Goal: Information Seeking & Learning: Learn about a topic

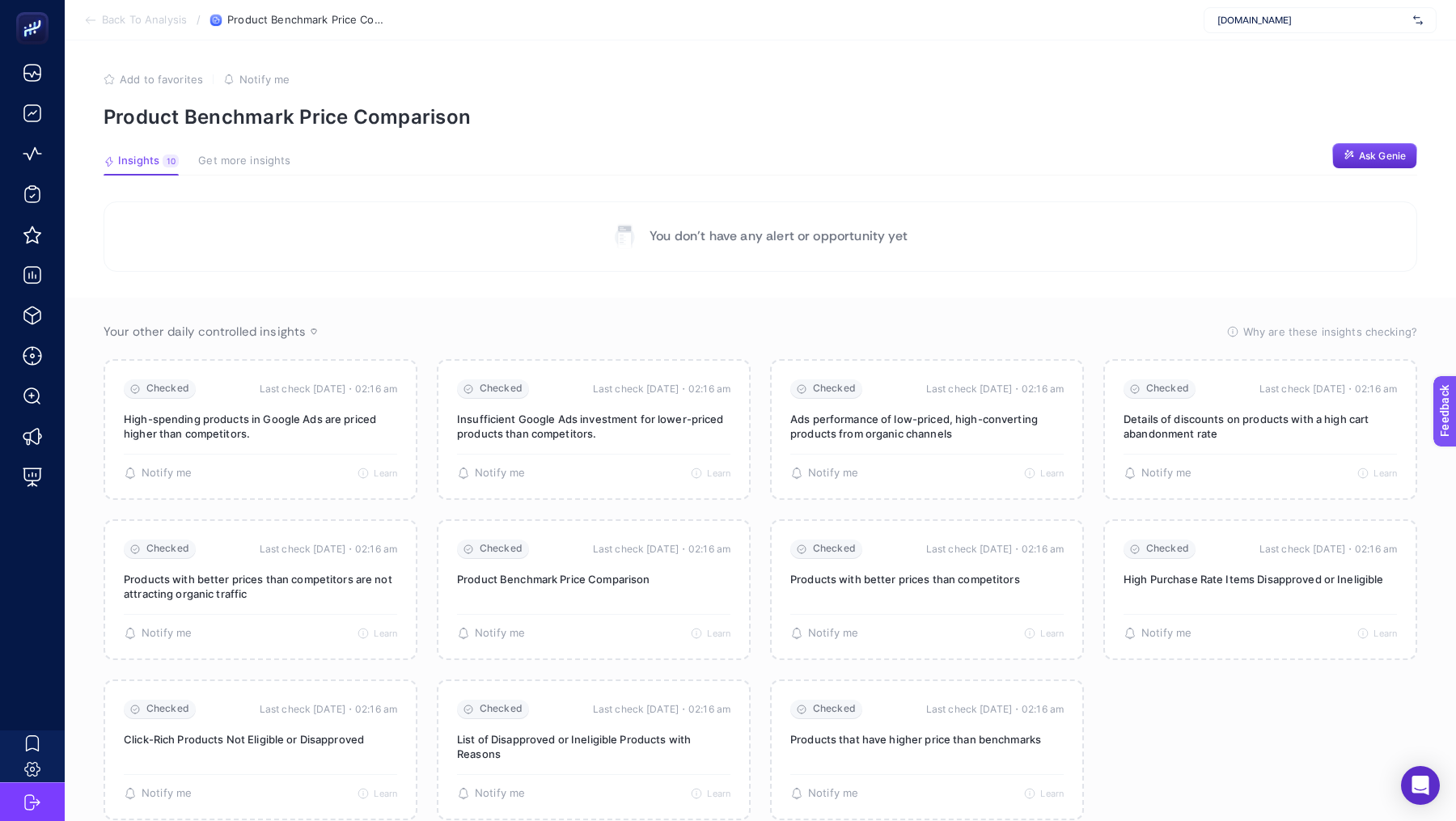
click at [1304, 16] on span "[DOMAIN_NAME]" at bounding box center [1311, 20] width 189 height 13
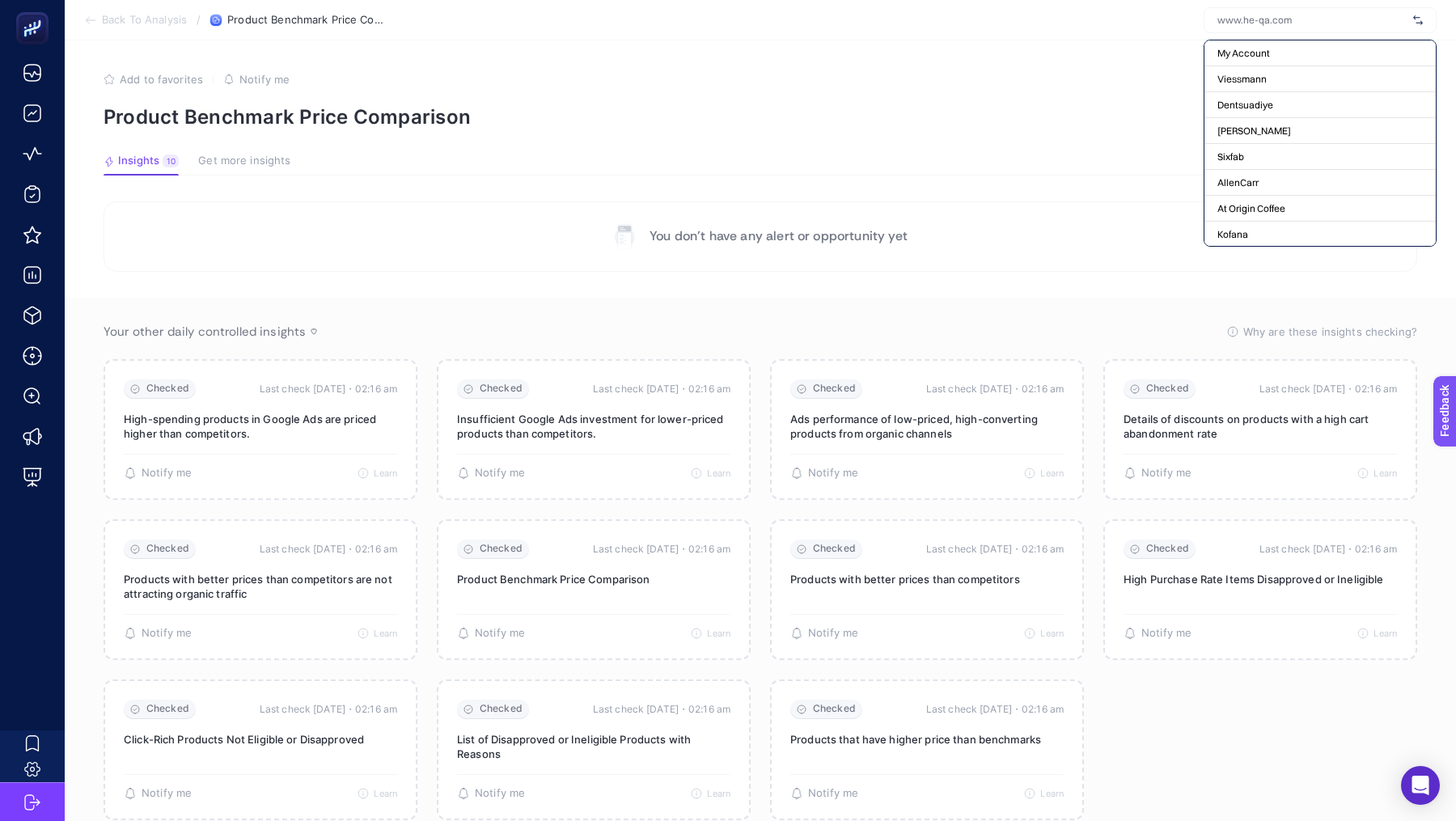
click at [1281, 26] on input "text" at bounding box center [1311, 20] width 189 height 13
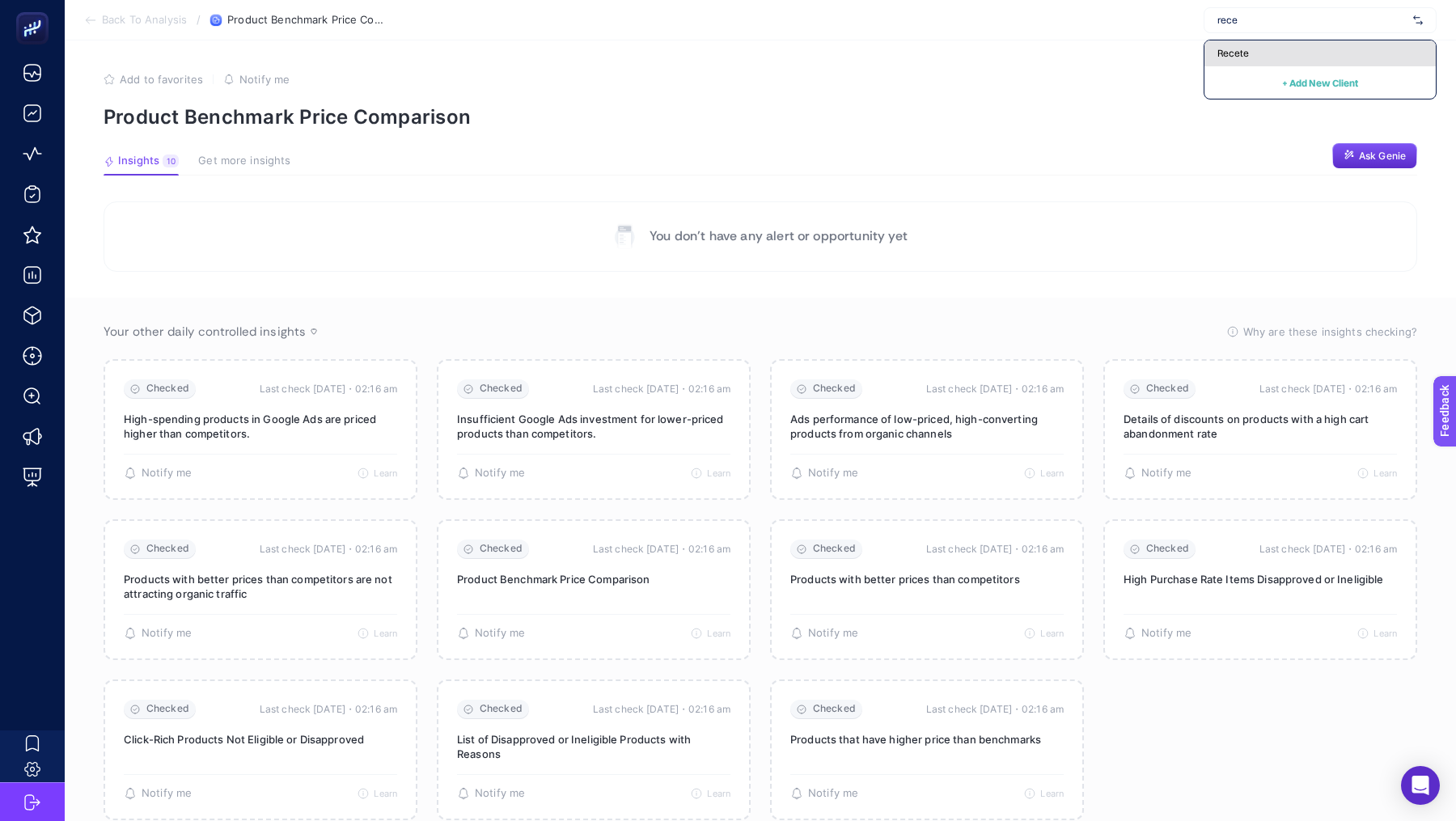
type input "rece"
click at [1270, 41] on div "Recete" at bounding box center [1320, 53] width 231 height 26
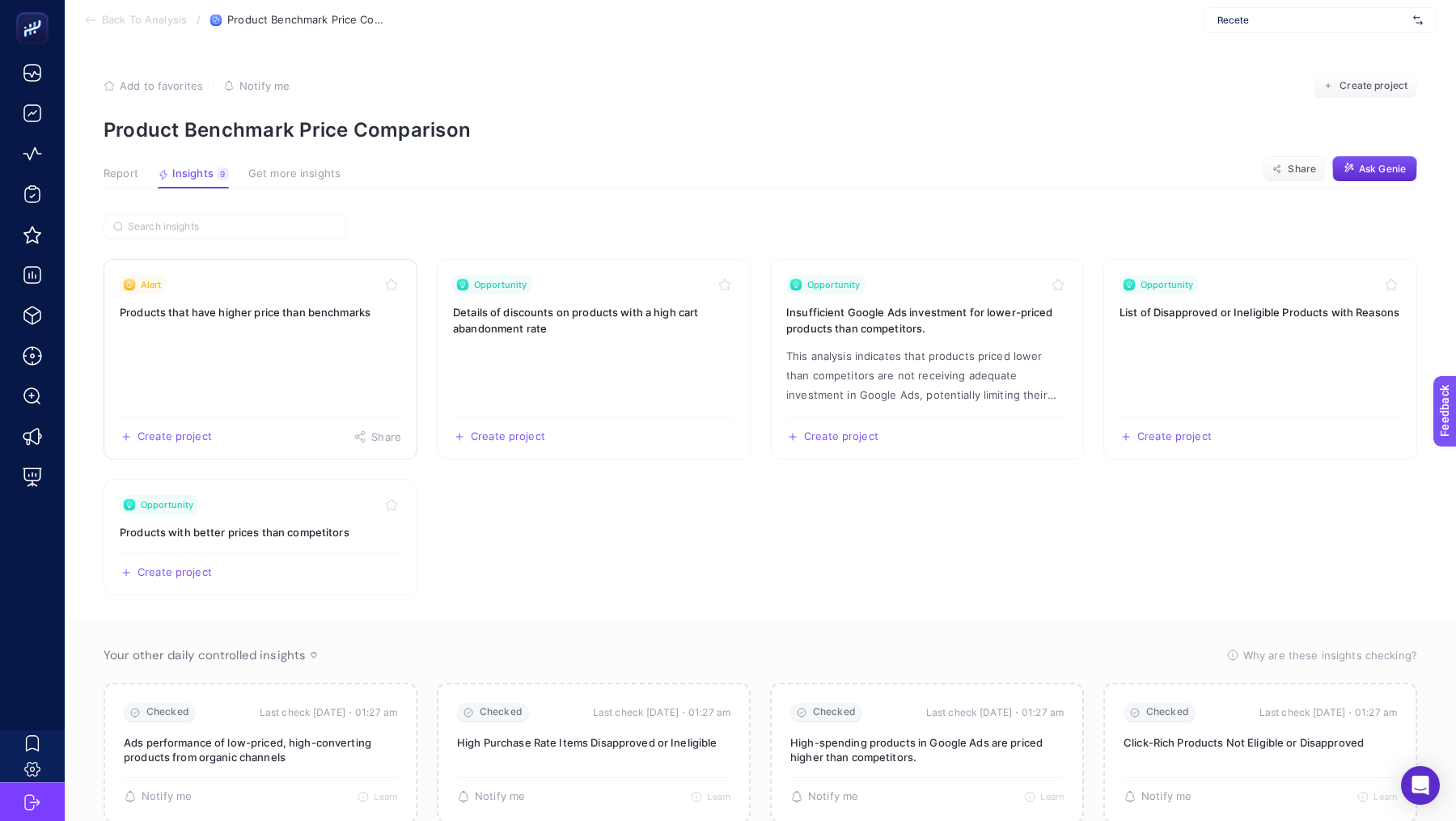
click at [230, 363] on link "Alert Products that have higher price than benchmarks Create project Share" at bounding box center [260, 358] width 314 height 200
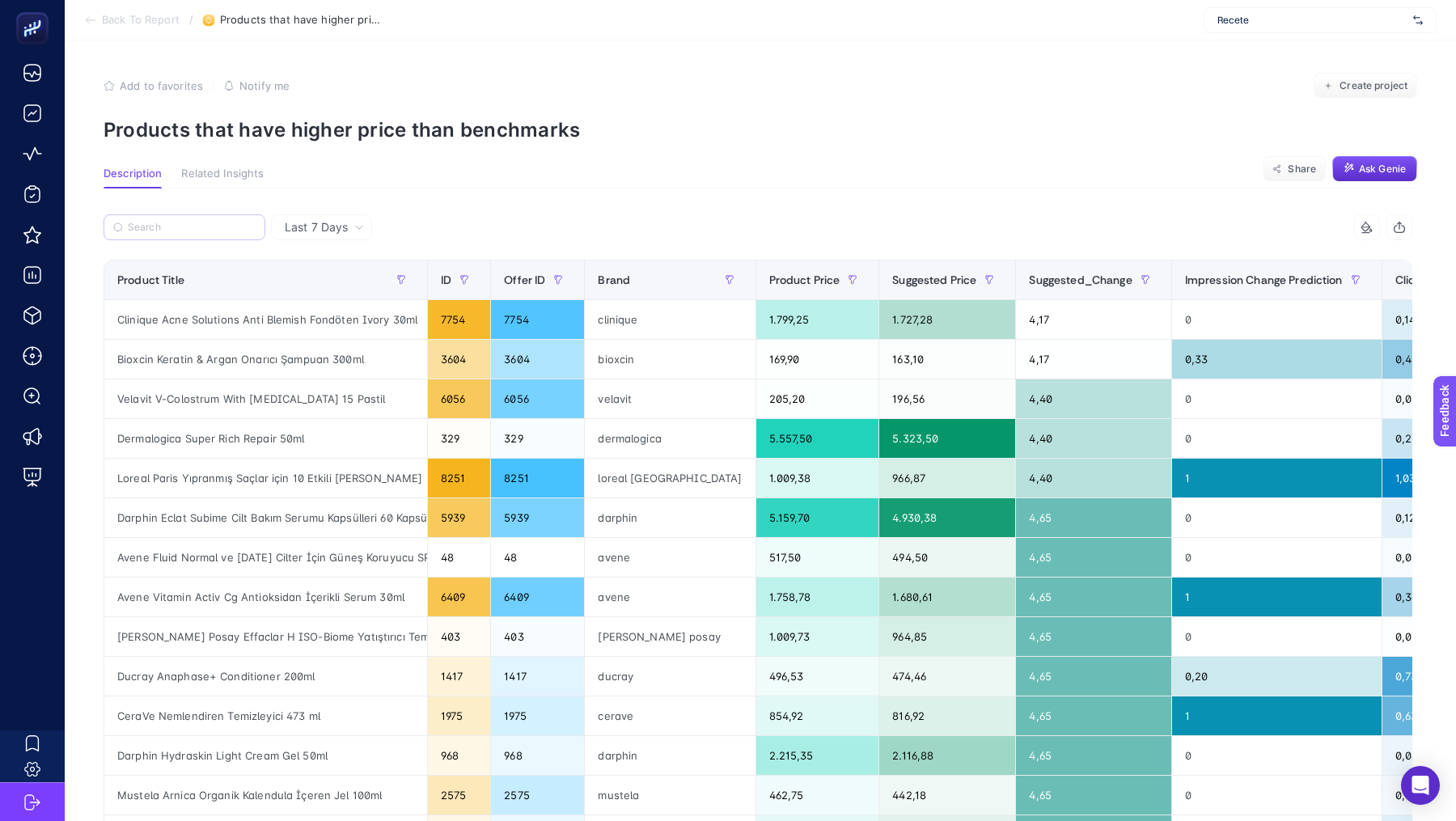
click at [173, 216] on label at bounding box center [184, 227] width 162 height 26
click at [173, 221] on input "Search" at bounding box center [192, 227] width 128 height 12
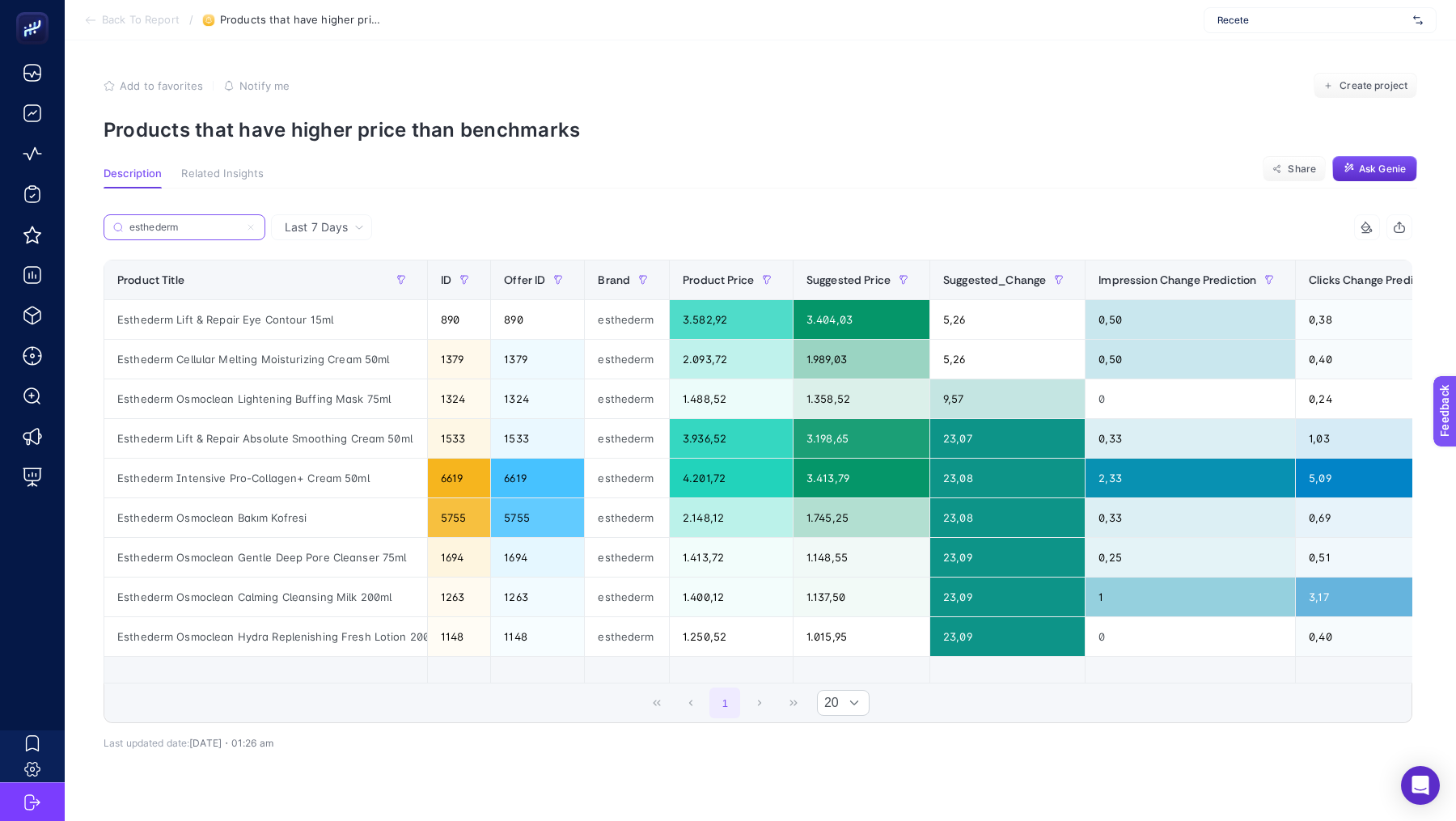
type input "esthederm"
click at [230, 219] on label "esthederm" at bounding box center [184, 227] width 162 height 26
click at [230, 221] on input "esthederm" at bounding box center [184, 227] width 110 height 12
click at [230, 219] on label "esthederm" at bounding box center [184, 227] width 162 height 26
click at [230, 221] on input "esthederm" at bounding box center [184, 227] width 110 height 12
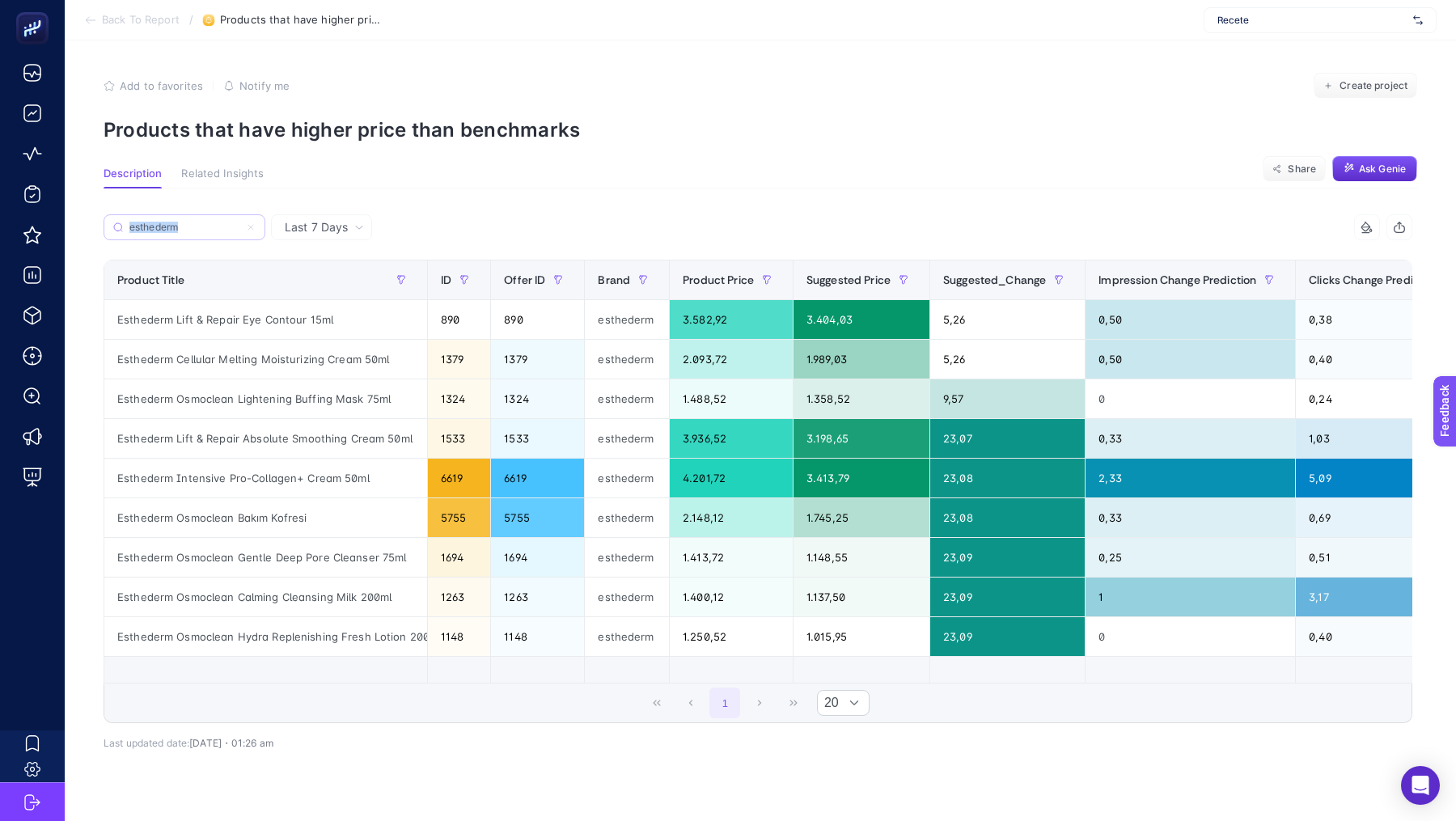
click at [230, 219] on label "esthederm" at bounding box center [184, 227] width 162 height 26
click at [230, 221] on input "esthederm" at bounding box center [184, 227] width 110 height 12
click at [205, 228] on input "esthederm" at bounding box center [184, 227] width 110 height 12
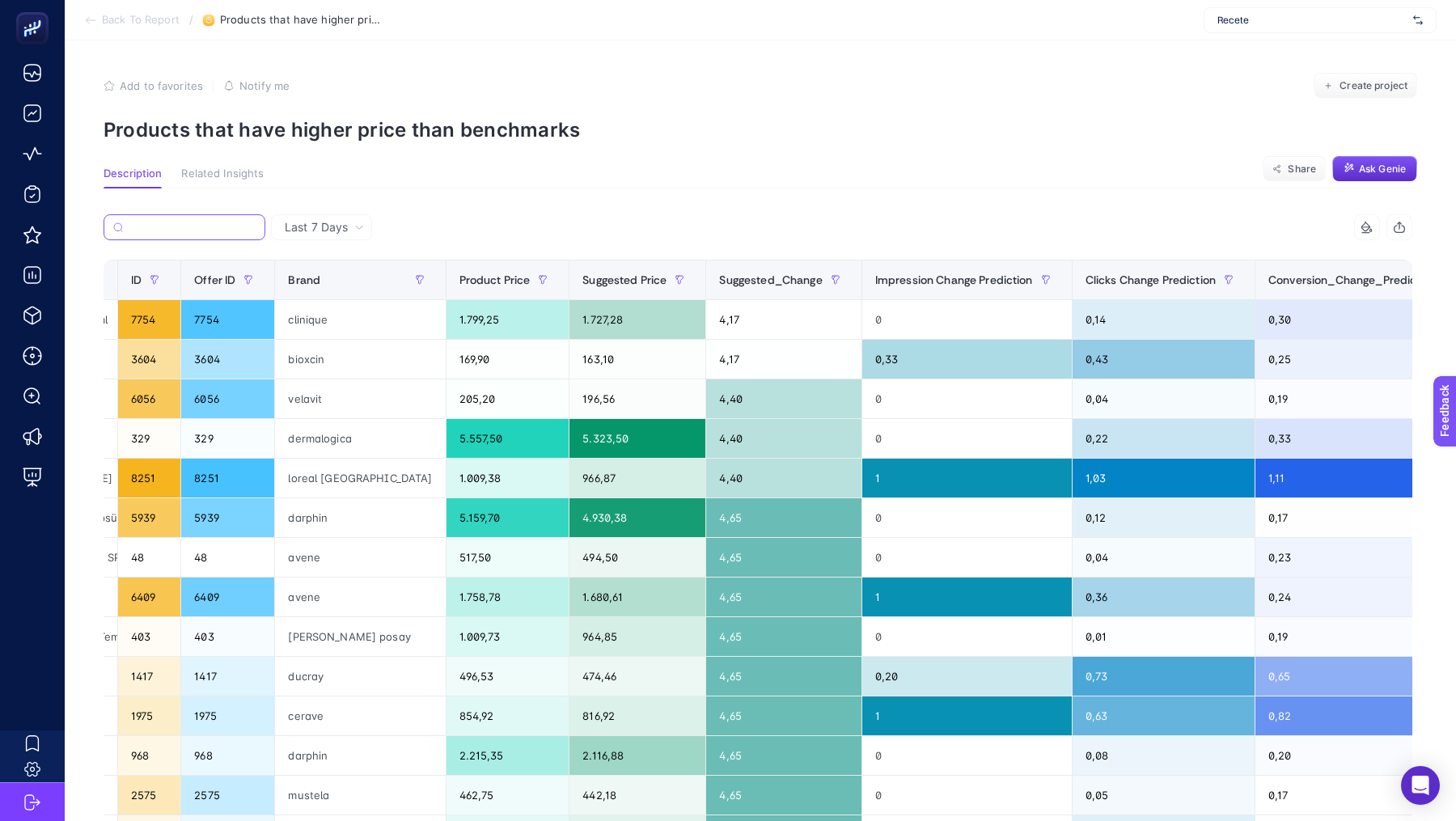
scroll to position [0, 320]
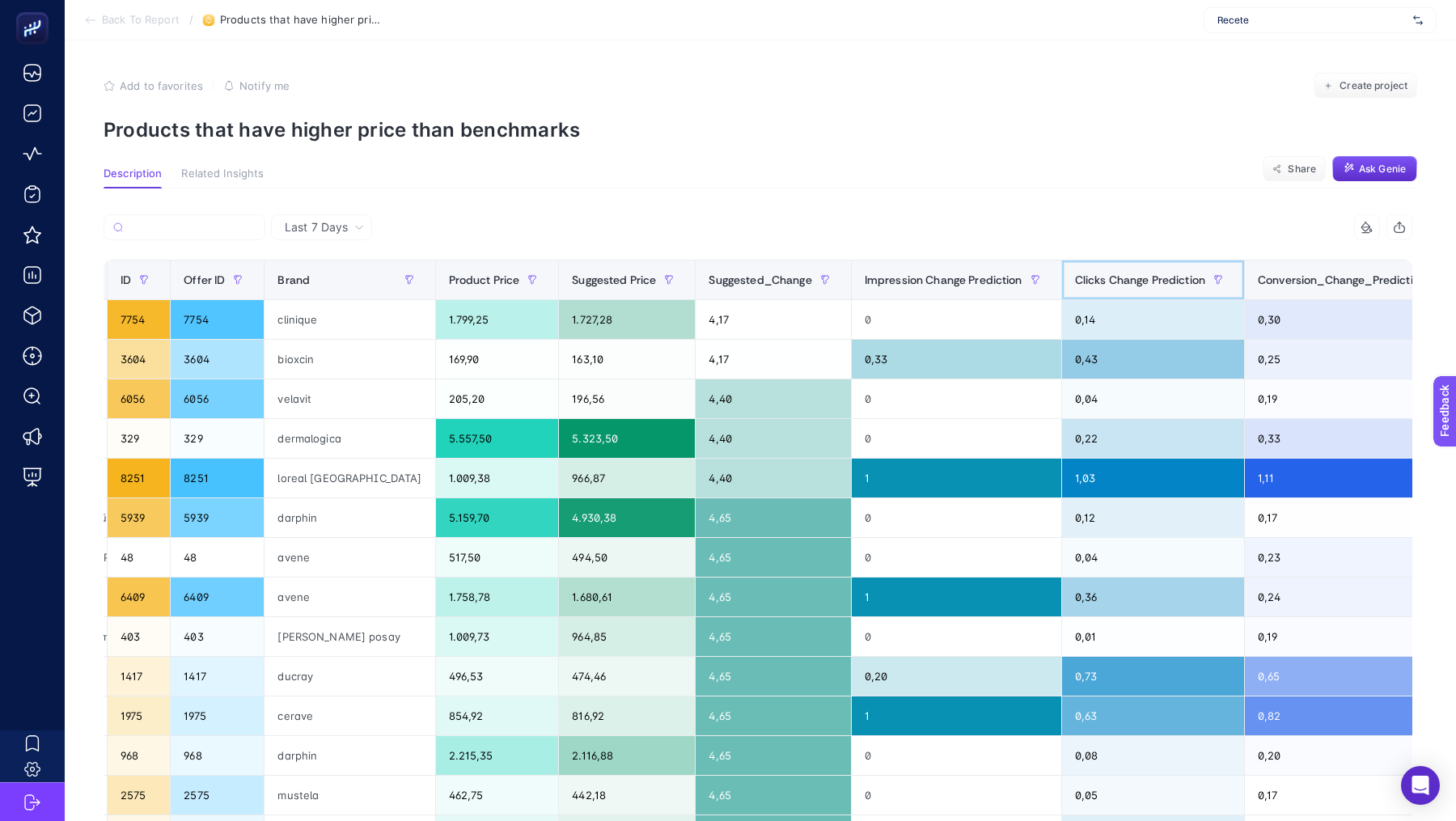
click at [1075, 278] on span "Clicks Change Prediction" at bounding box center [1140, 280] width 130 height 13
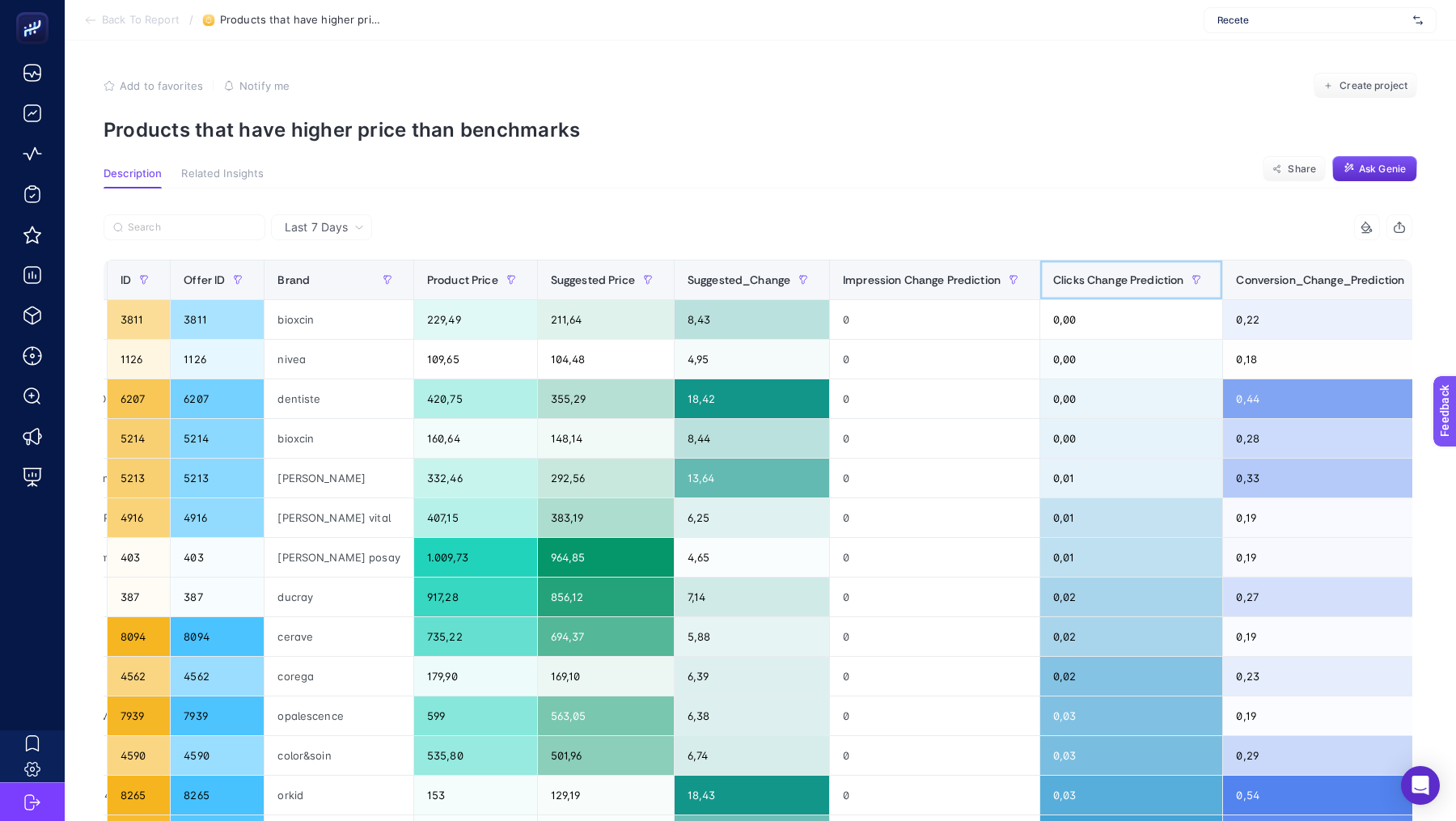
click at [1061, 278] on span "Clicks Change Prediction" at bounding box center [1118, 280] width 130 height 13
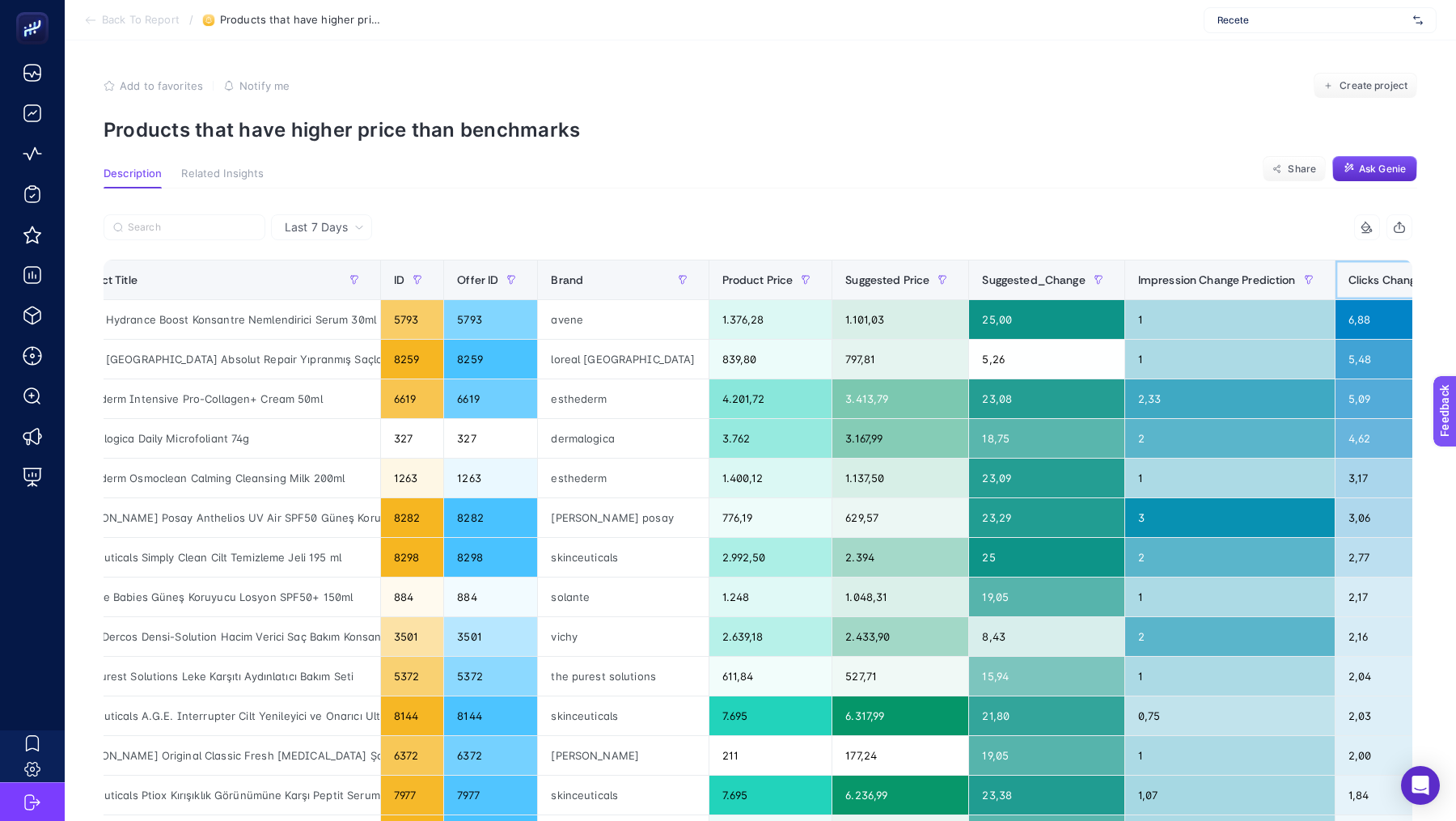
scroll to position [0, 0]
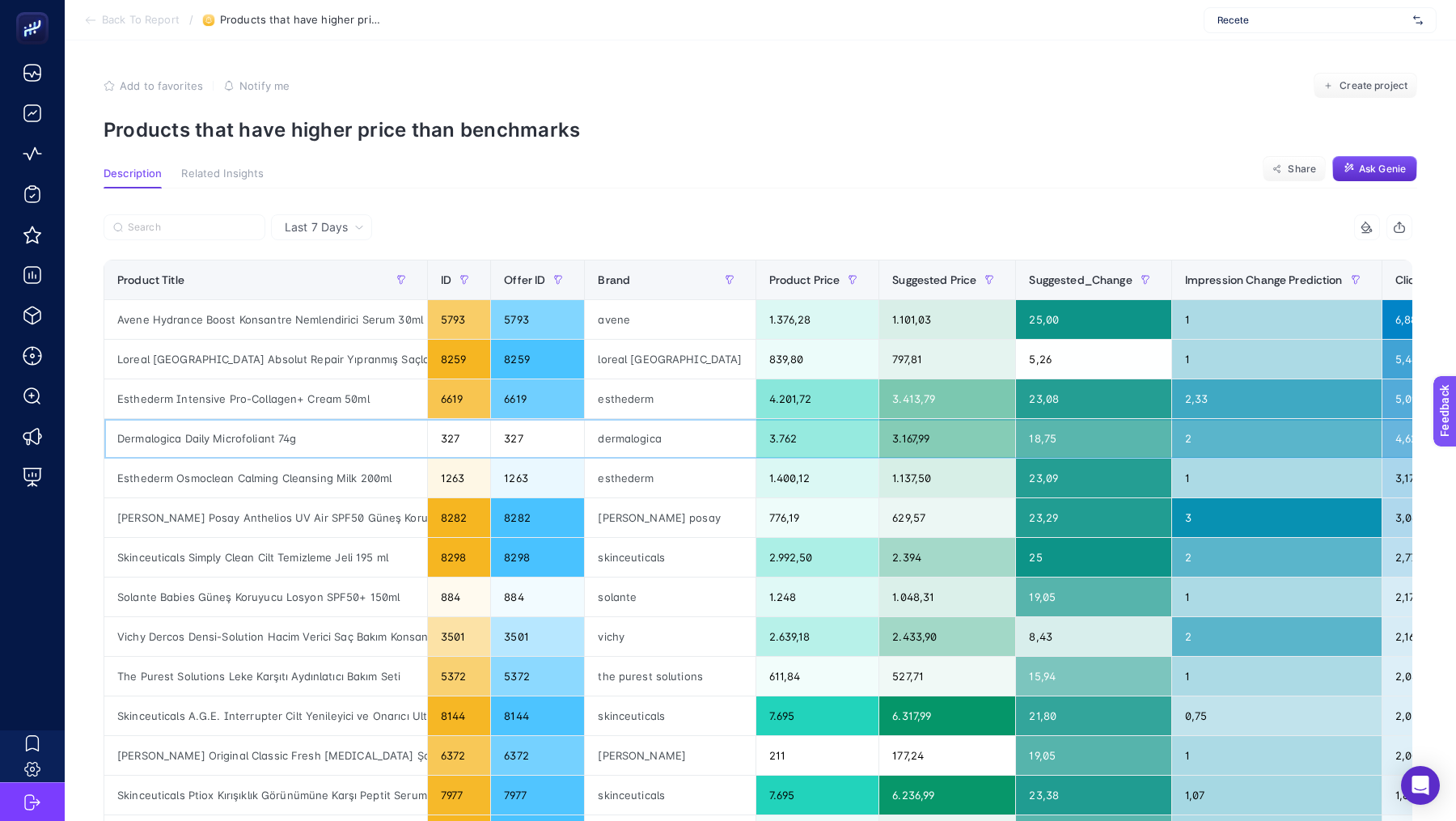
click at [220, 436] on div "Dermalogica Daily Microfoliant 74g" at bounding box center [265, 438] width 323 height 38
copy tr "Dermalogica Daily Microfoliant 74g"
click at [158, 228] on input "Search" at bounding box center [192, 227] width 128 height 12
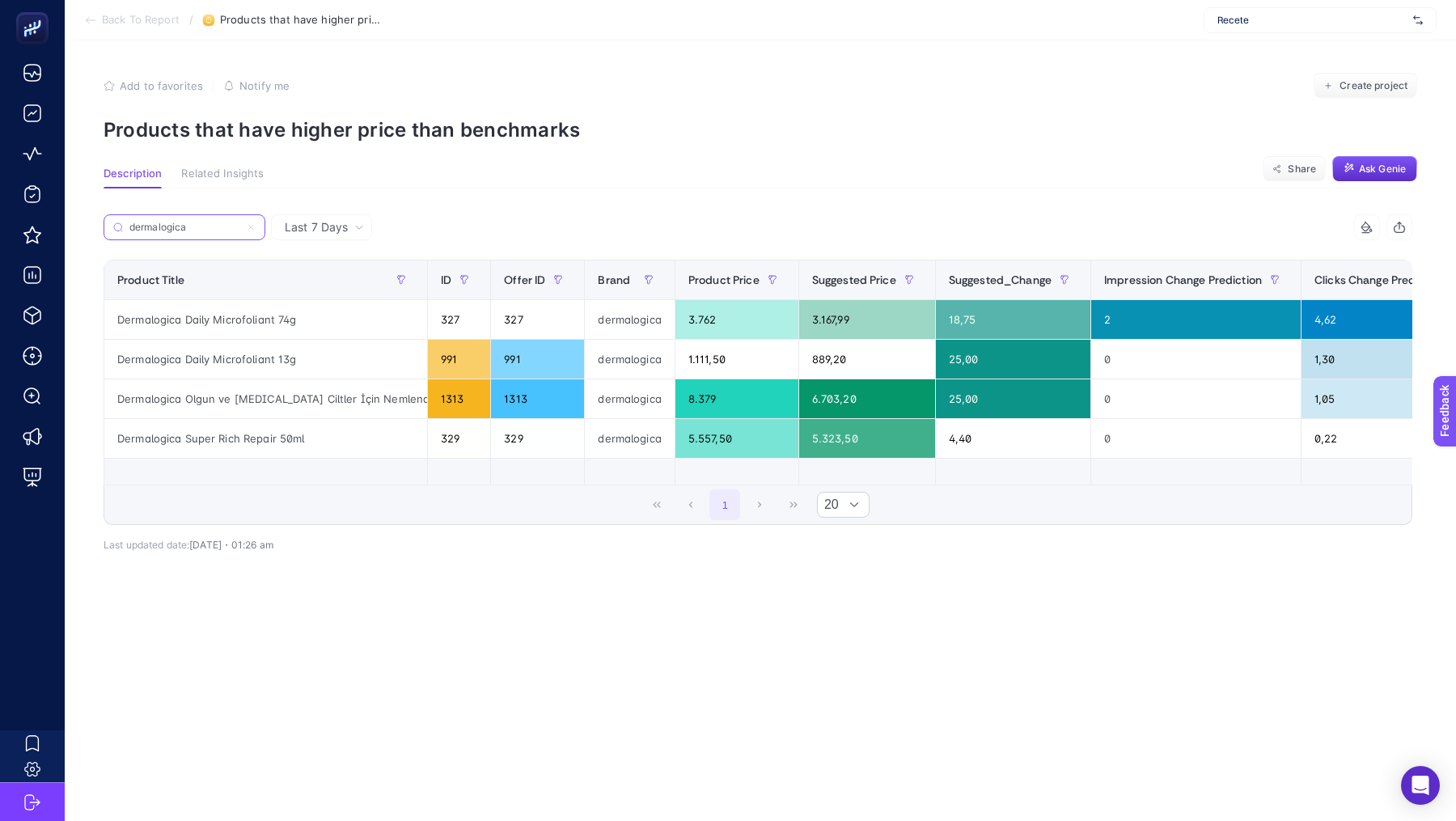
type input "dermalogica"
drag, startPoint x: 274, startPoint y: 316, endPoint x: 114, endPoint y: 307, distance: 160.3
click at [114, 307] on div "Dermalogica Daily Microfoliant 74g" at bounding box center [265, 319] width 323 height 38
copy div "Dermalogica Daily Microfoliant"
click at [236, 229] on input "dermalogica" at bounding box center [192, 227] width 128 height 12
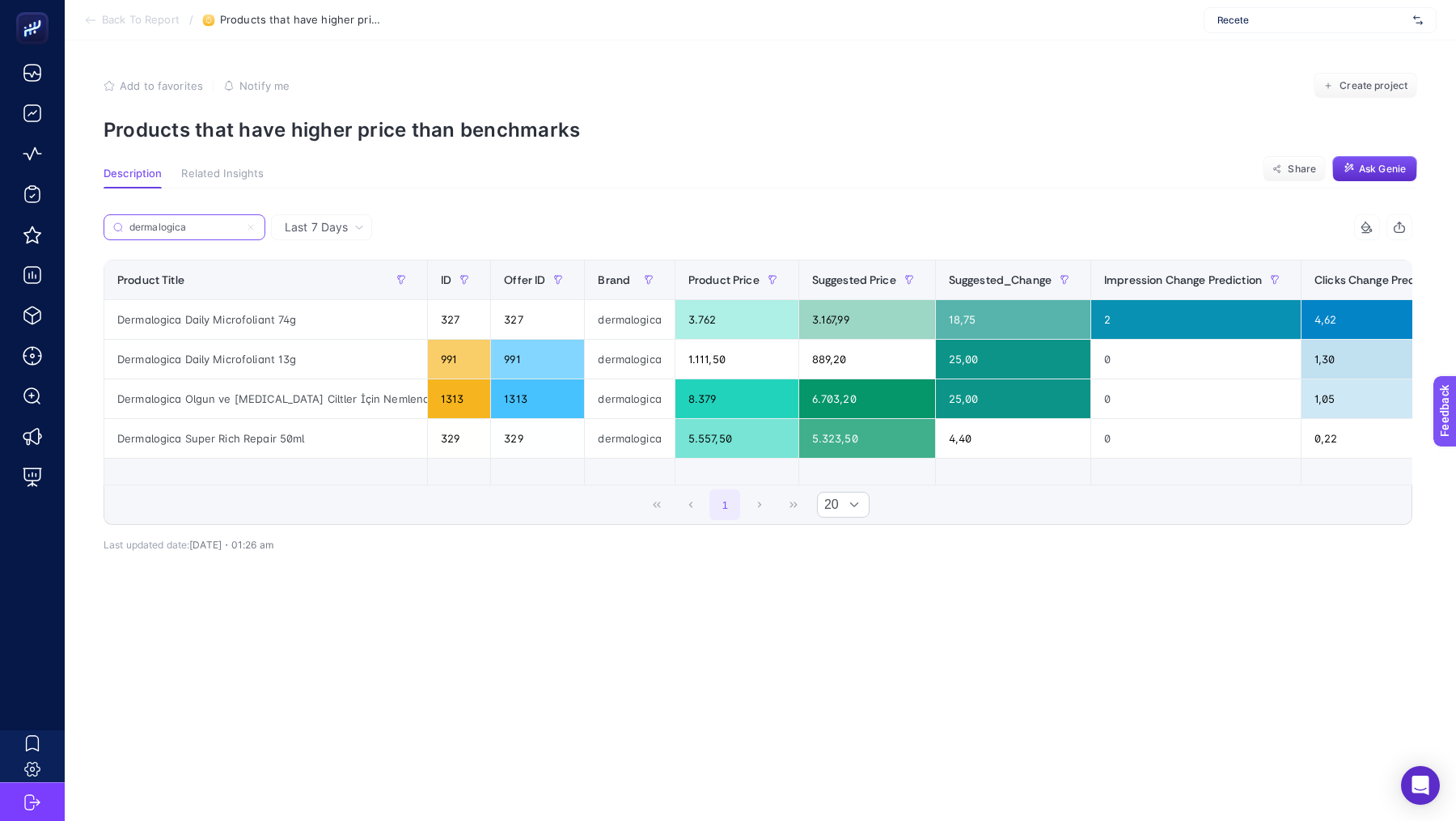
click at [236, 229] on input "dermalogica" at bounding box center [184, 227] width 110 height 12
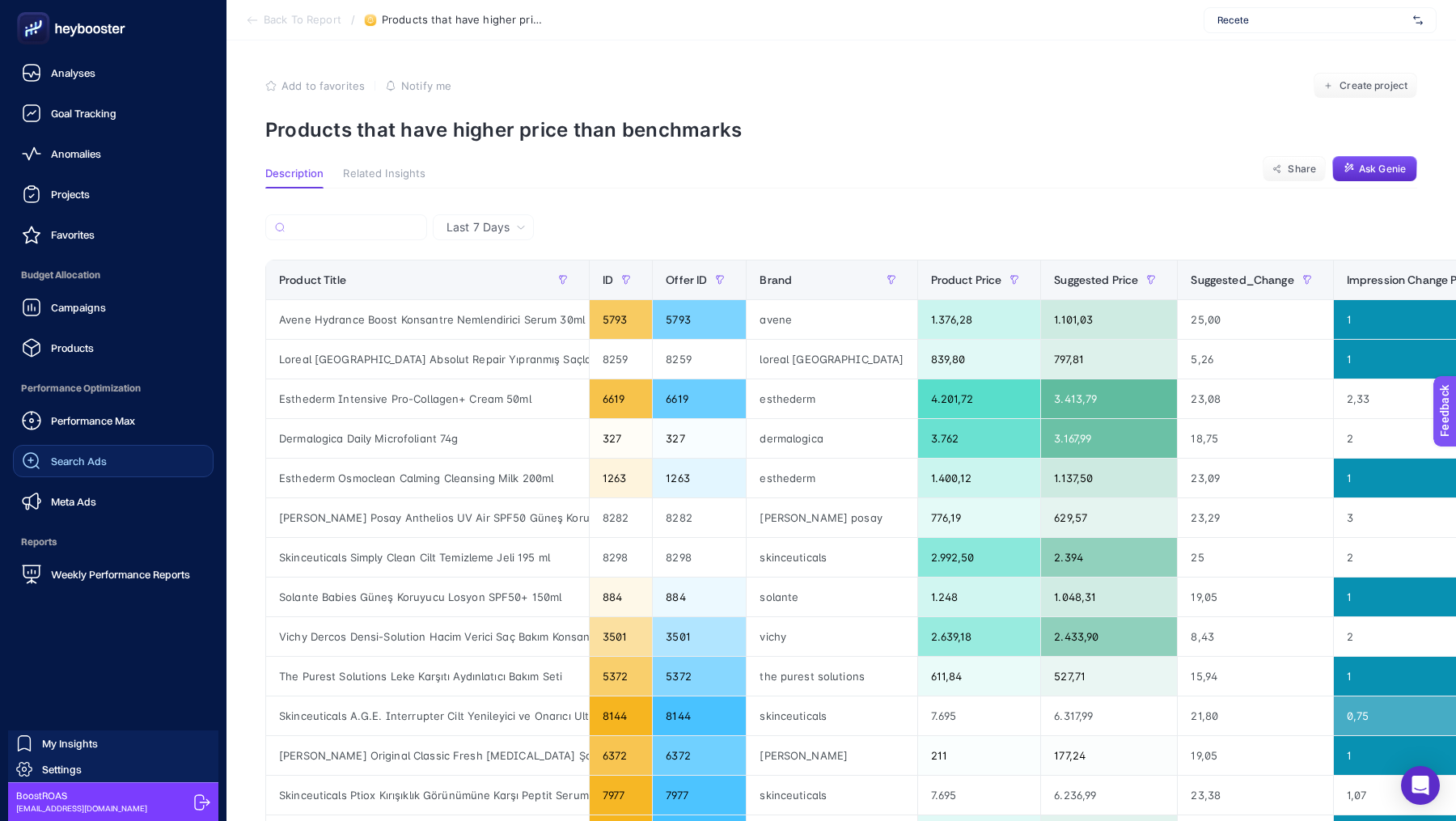
click at [123, 456] on link "Search Ads" at bounding box center [112, 460] width 200 height 32
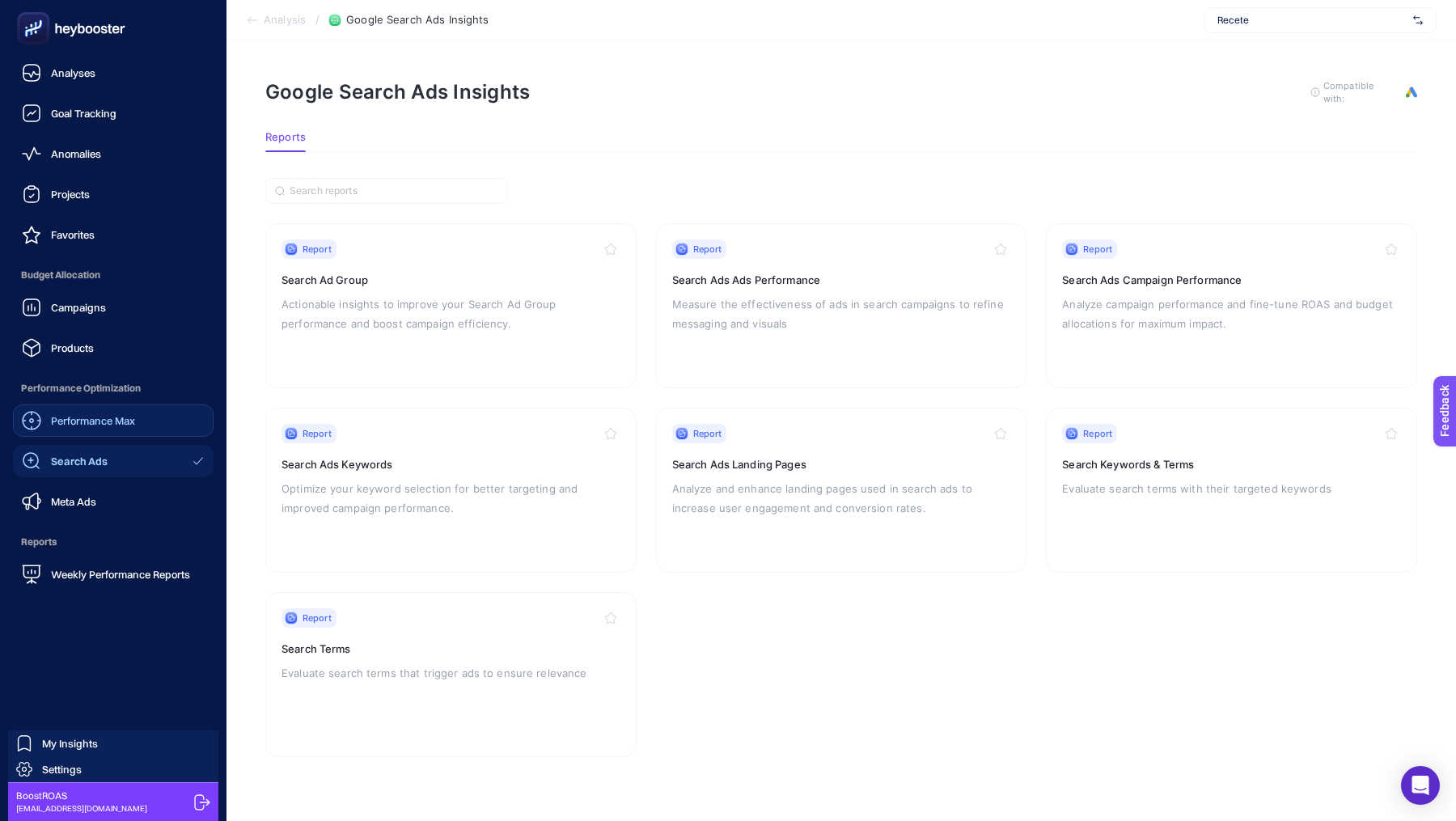
click at [90, 427] on div "Performance Max" at bounding box center [79, 420] width 113 height 19
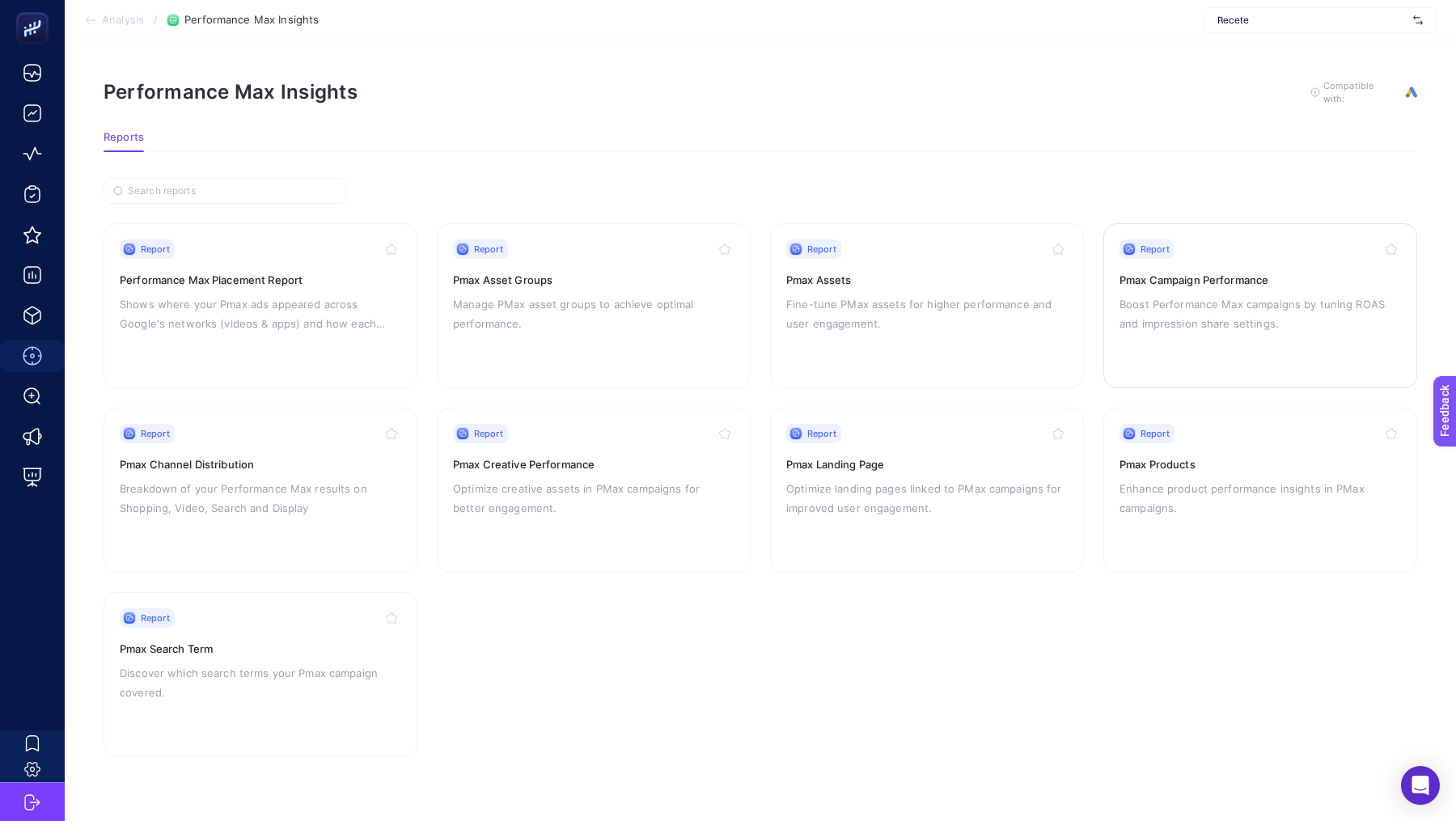
click at [1204, 317] on p "Boost Performance Max campaigns by tuning ROAS and impression share settings." at bounding box center [1260, 314] width 282 height 38
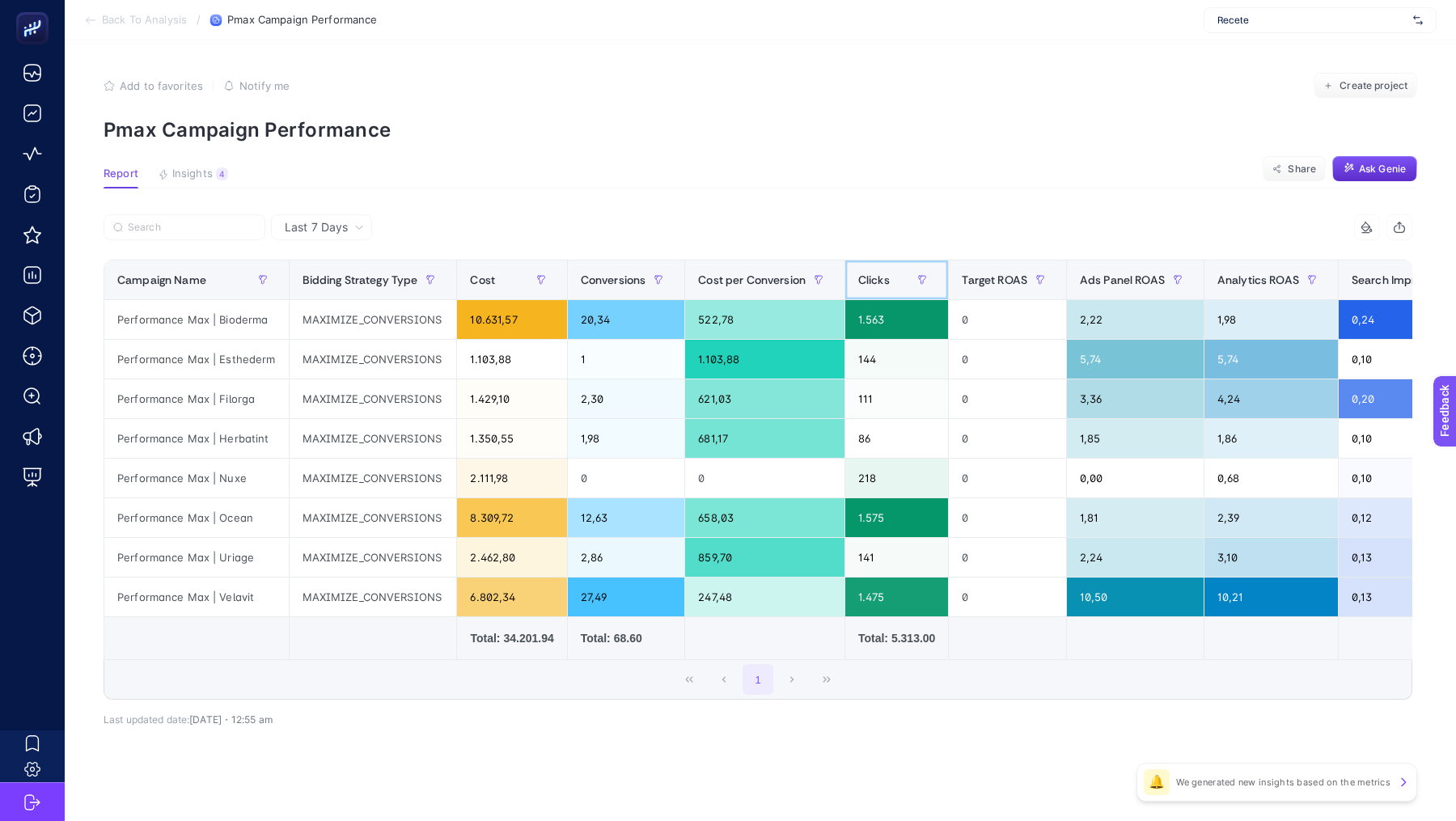
click at [897, 278] on div "Clicks" at bounding box center [896, 280] width 77 height 26
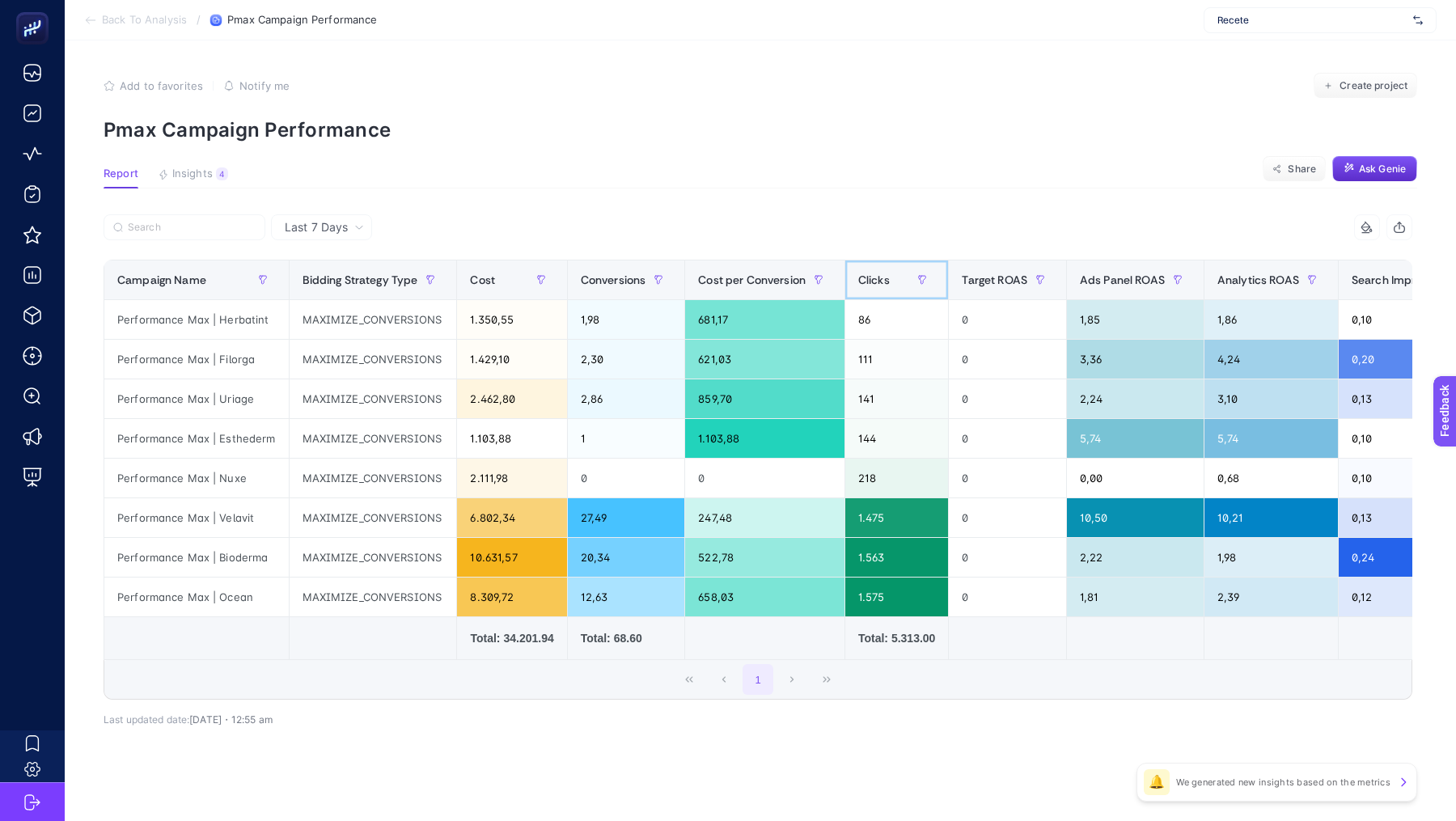
click at [897, 278] on div "Clicks" at bounding box center [896, 280] width 77 height 26
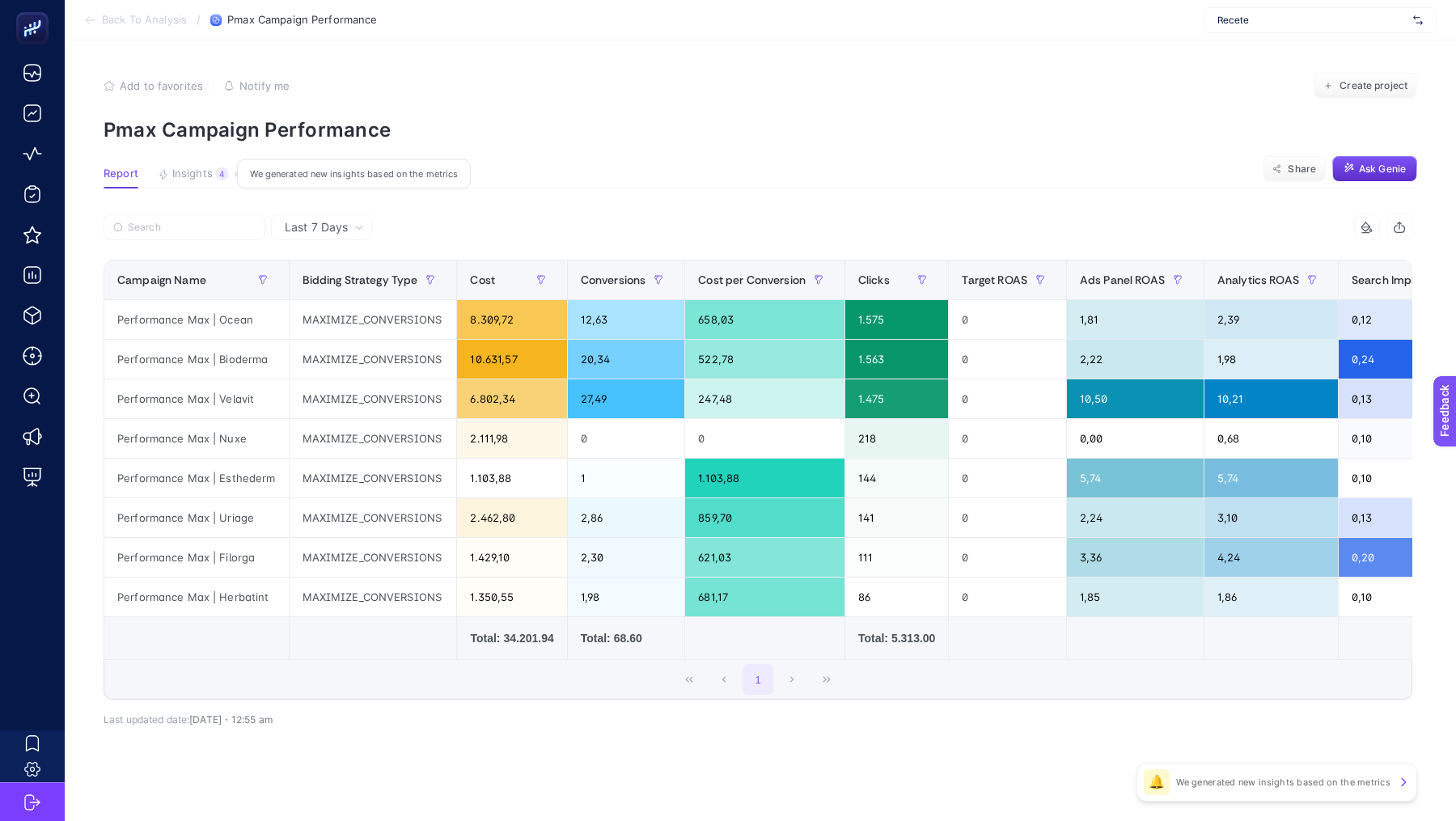
click at [194, 171] on span "Insights" at bounding box center [192, 174] width 40 height 13
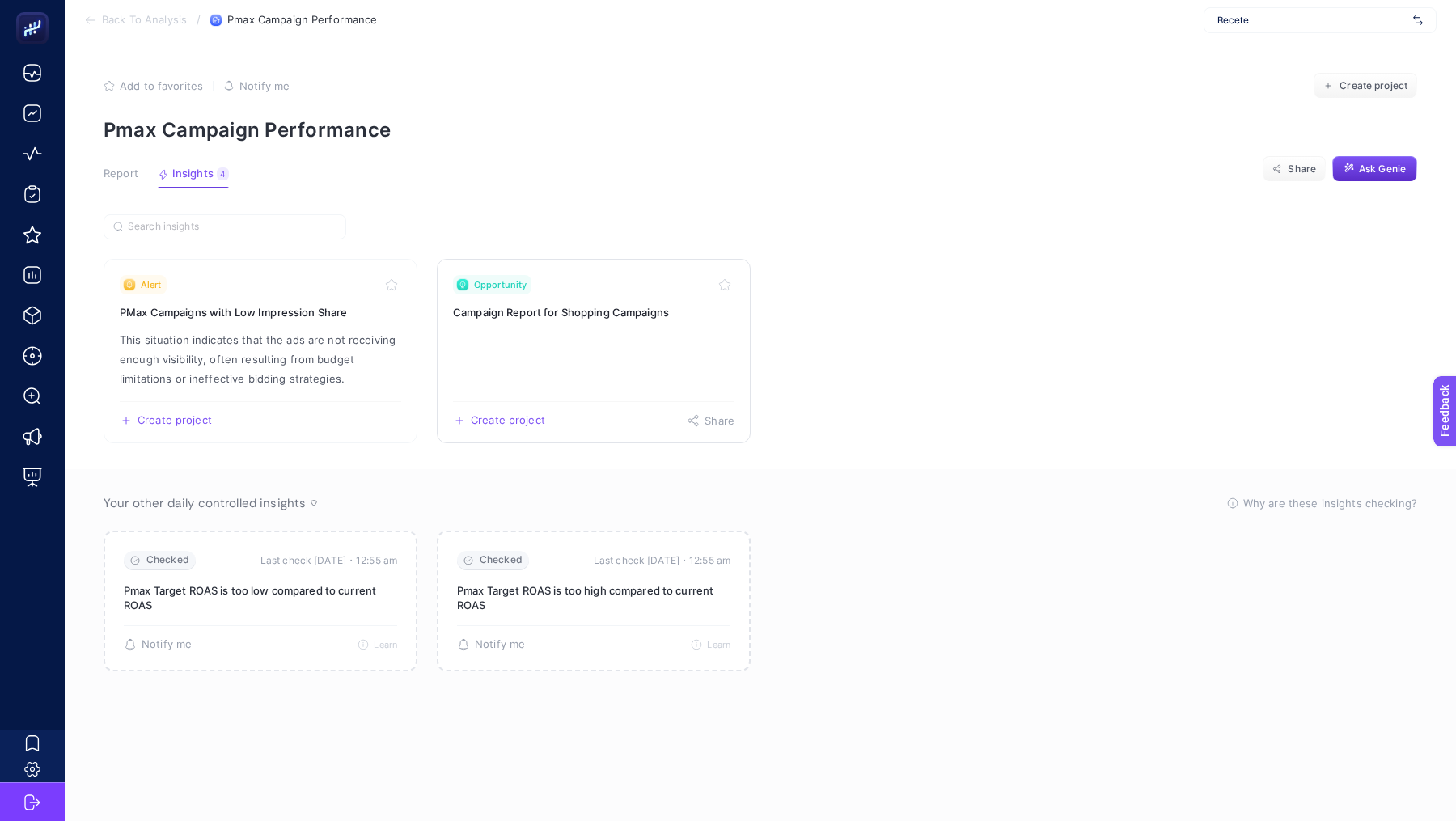
click at [574, 347] on link "Opportunity Campaign Report for Shopping Campaigns Create project Share" at bounding box center [594, 351] width 314 height 185
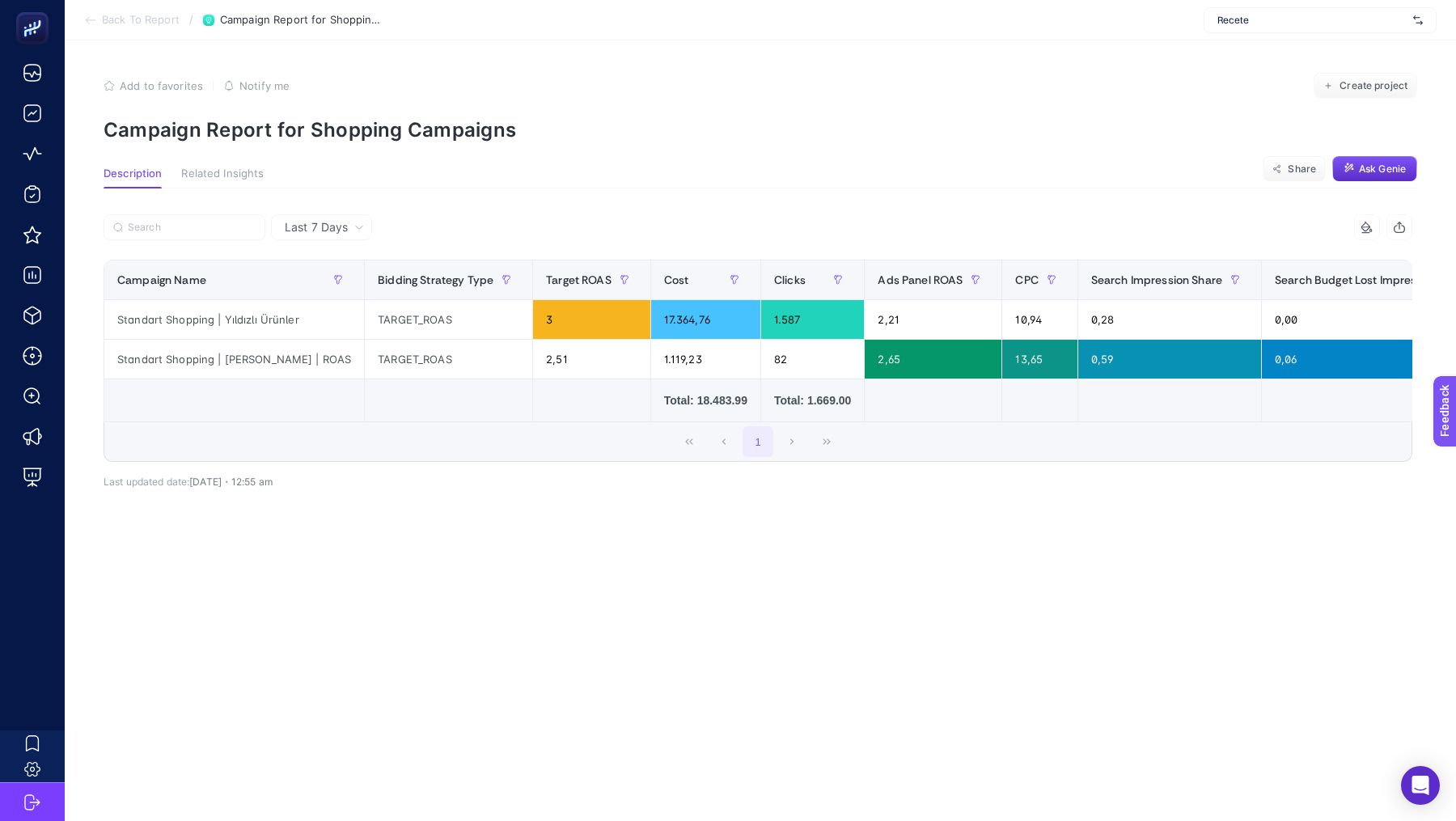
click at [330, 219] on span "Last 7 Days" at bounding box center [316, 228] width 63 height 16
click at [326, 289] on li "Last 30 Days" at bounding box center [322, 291] width 91 height 29
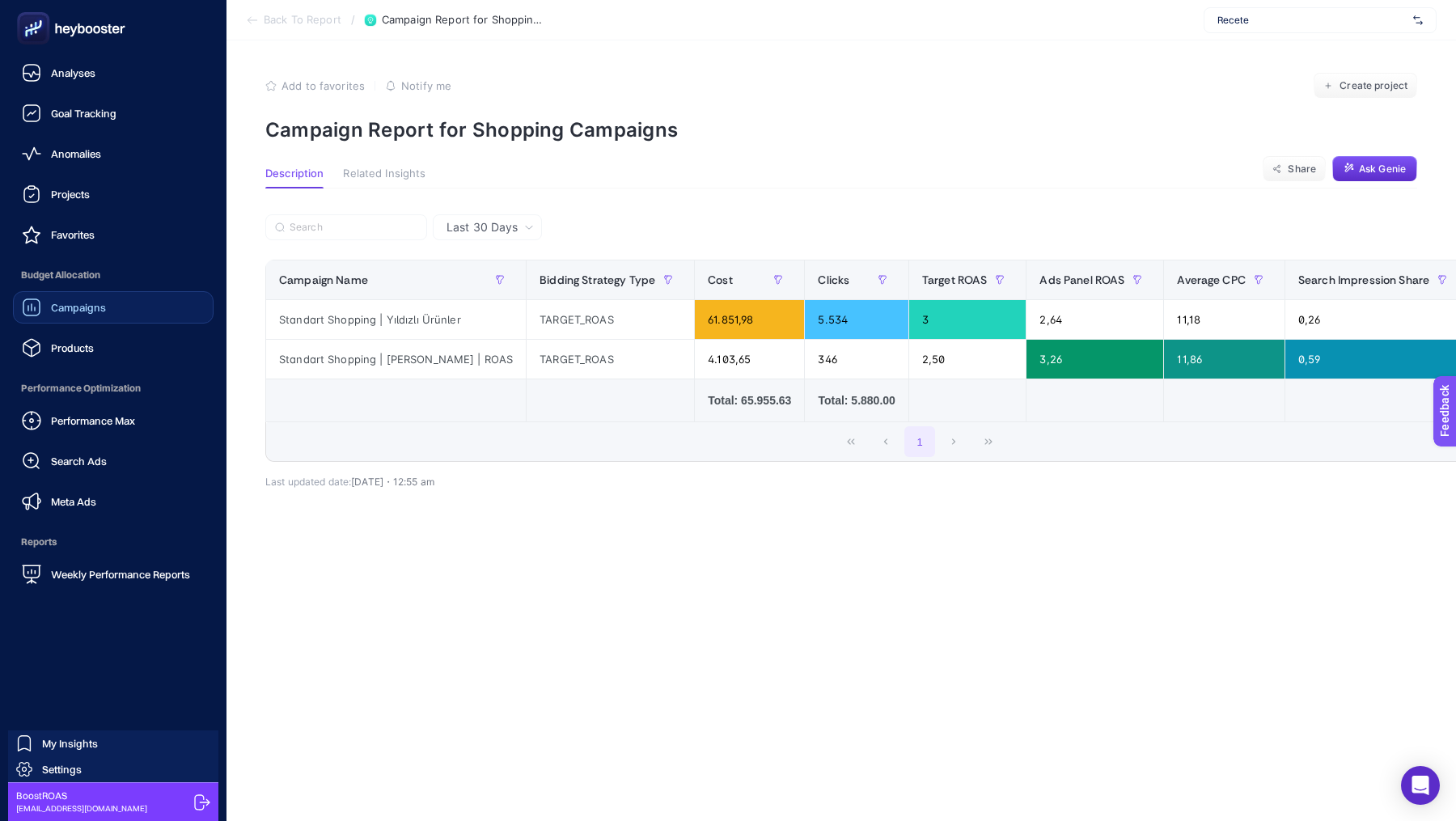
click at [91, 317] on link "Campaigns" at bounding box center [112, 306] width 200 height 32
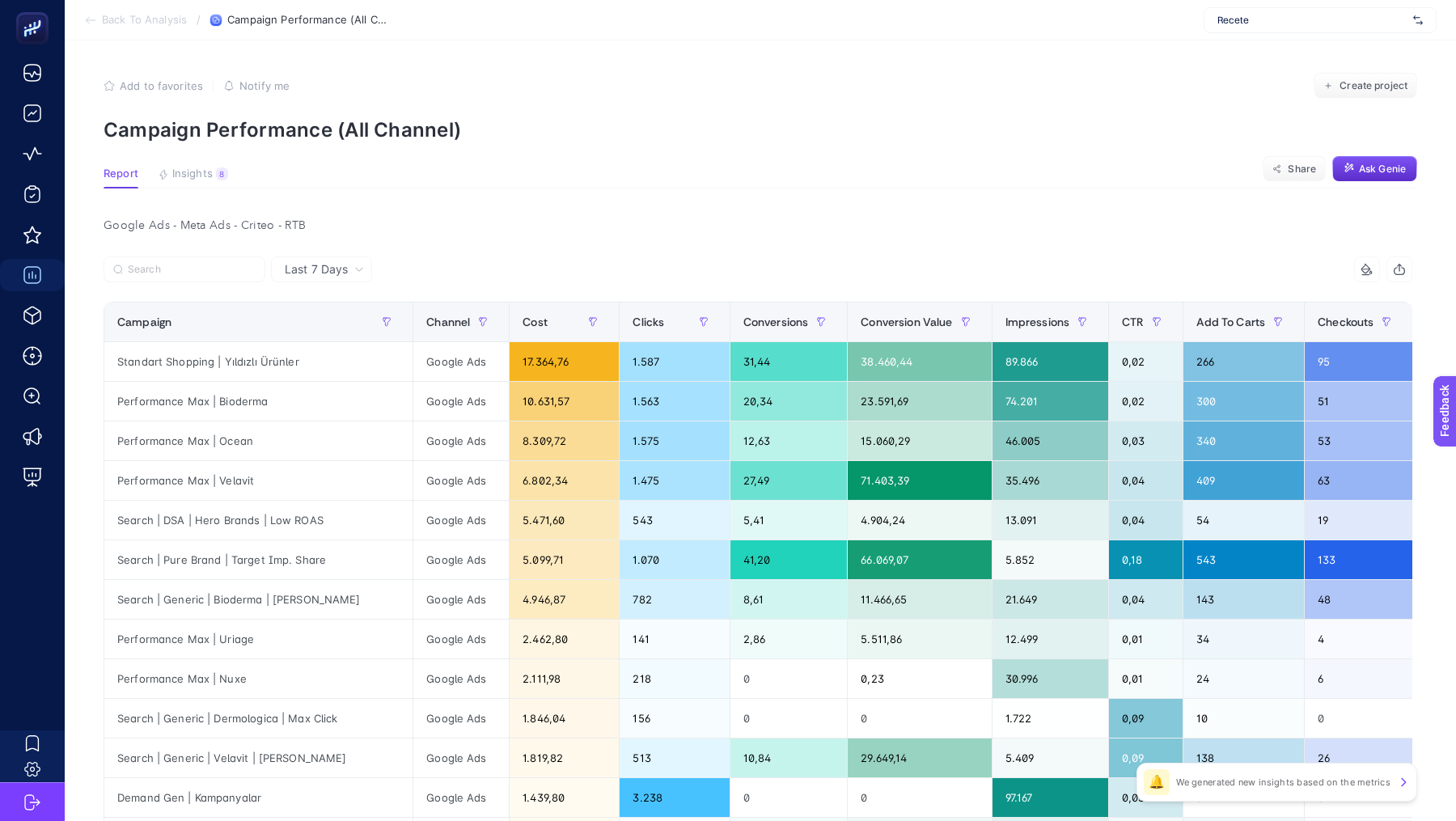
click at [185, 165] on article "Add to favorites false Notify me Create project Campaign Performance (All Chann…" at bounding box center [760, 693] width 1391 height 1306
click at [185, 169] on span "Insights" at bounding box center [192, 174] width 40 height 13
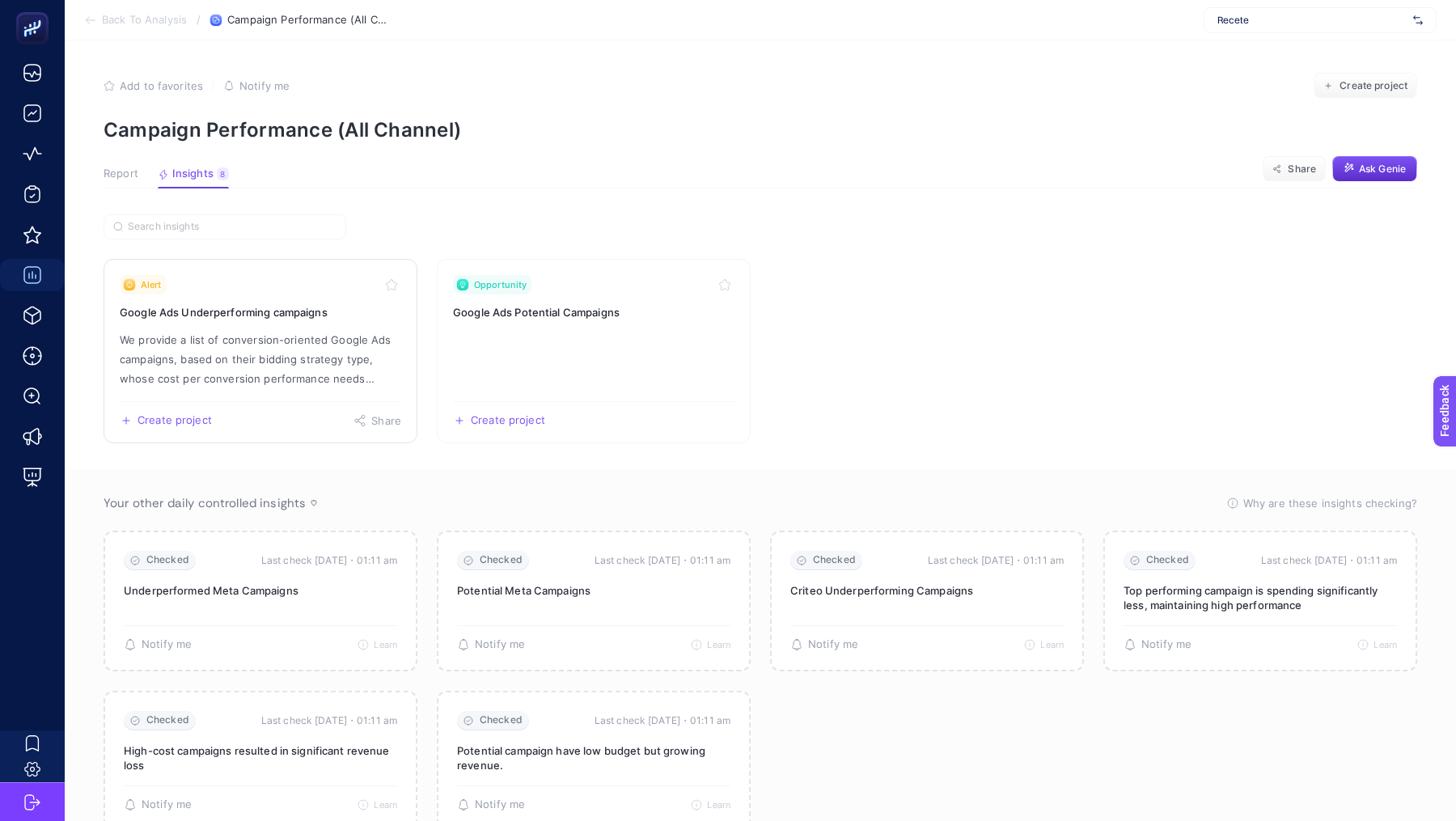
click at [330, 304] on h3 "Google Ads Underperforming campaigns" at bounding box center [261, 312] width 282 height 16
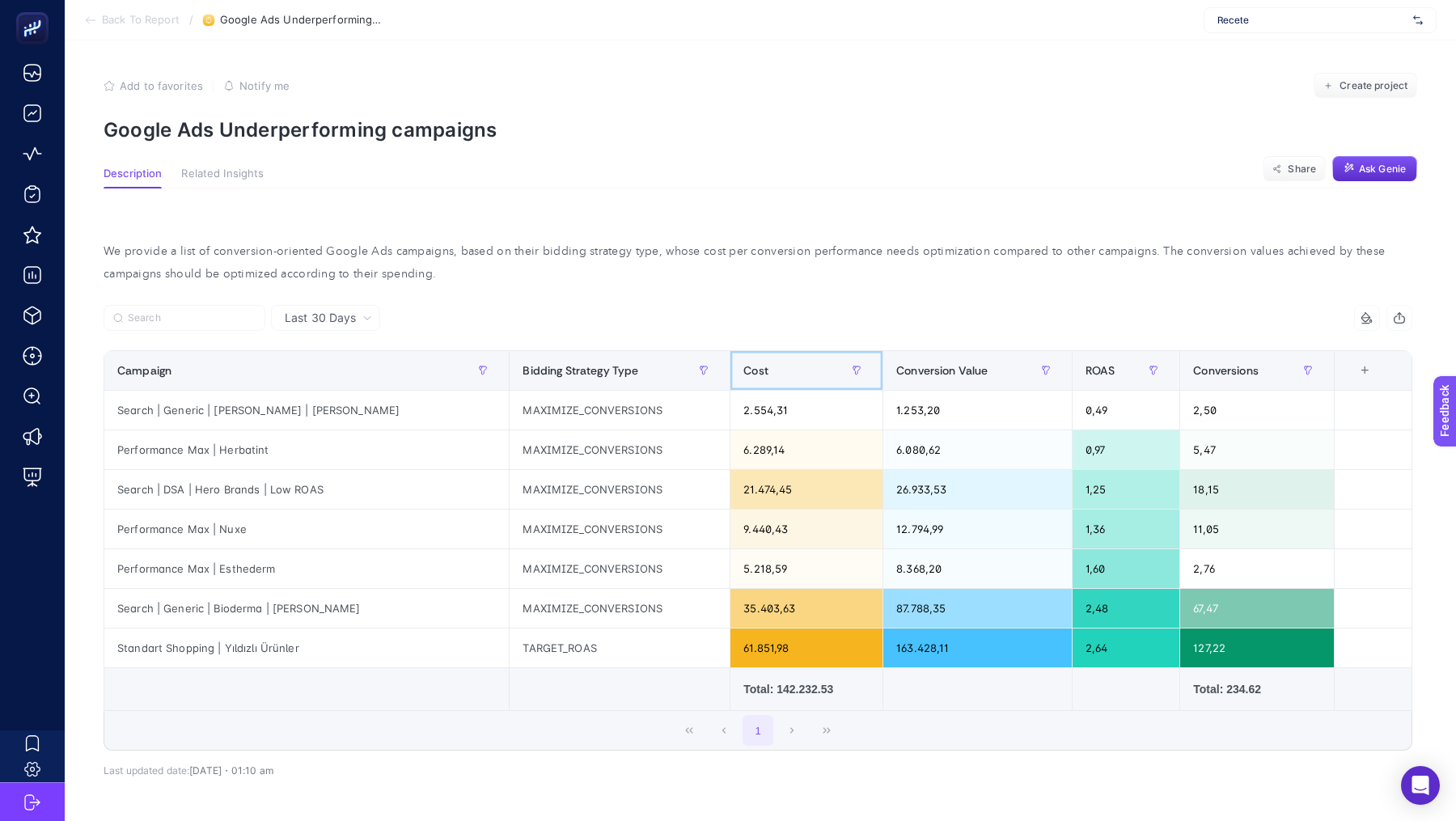
click at [744, 362] on div "Cost" at bounding box center [807, 370] width 126 height 26
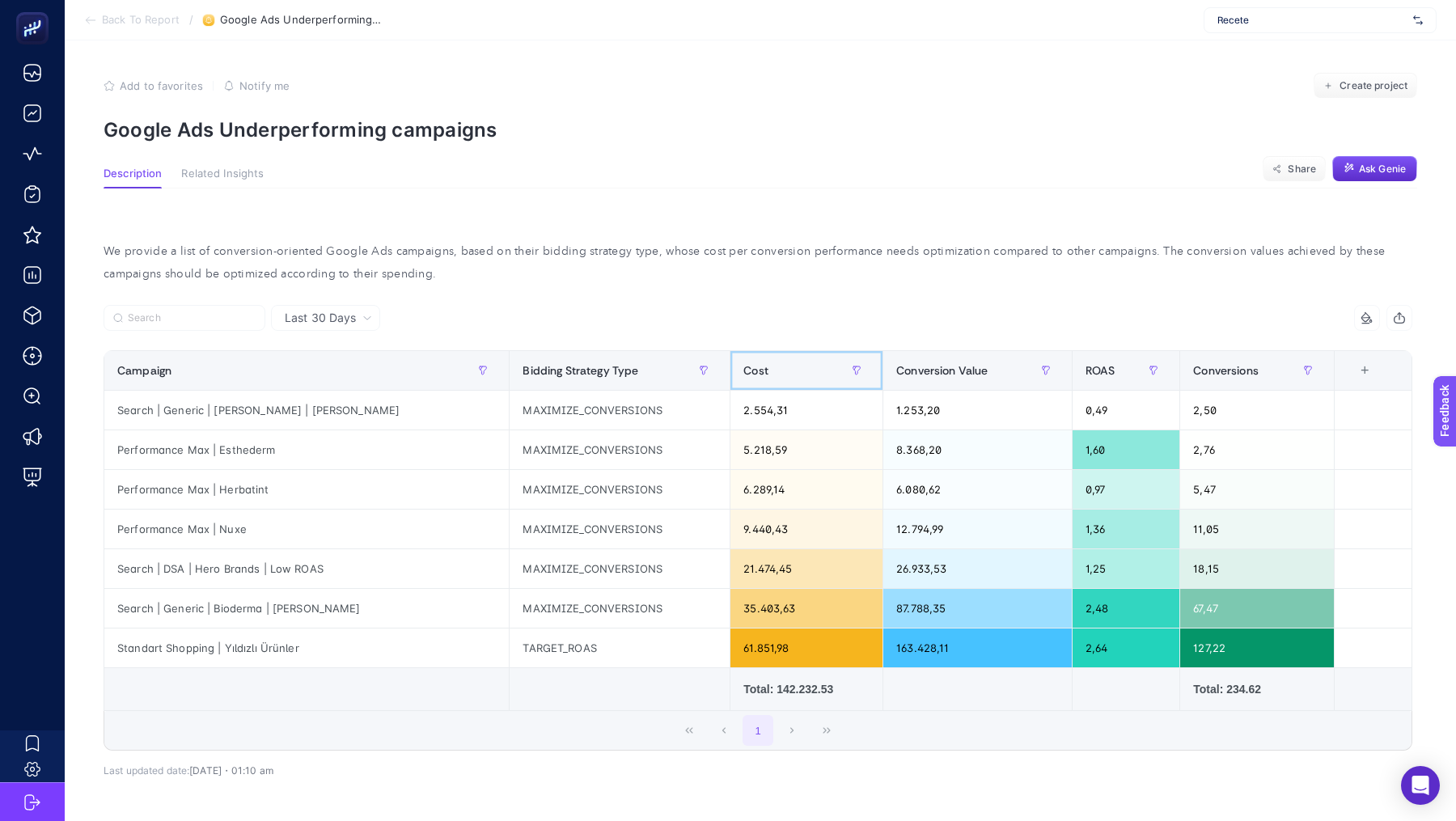
click at [744, 364] on div "Cost" at bounding box center [807, 370] width 126 height 26
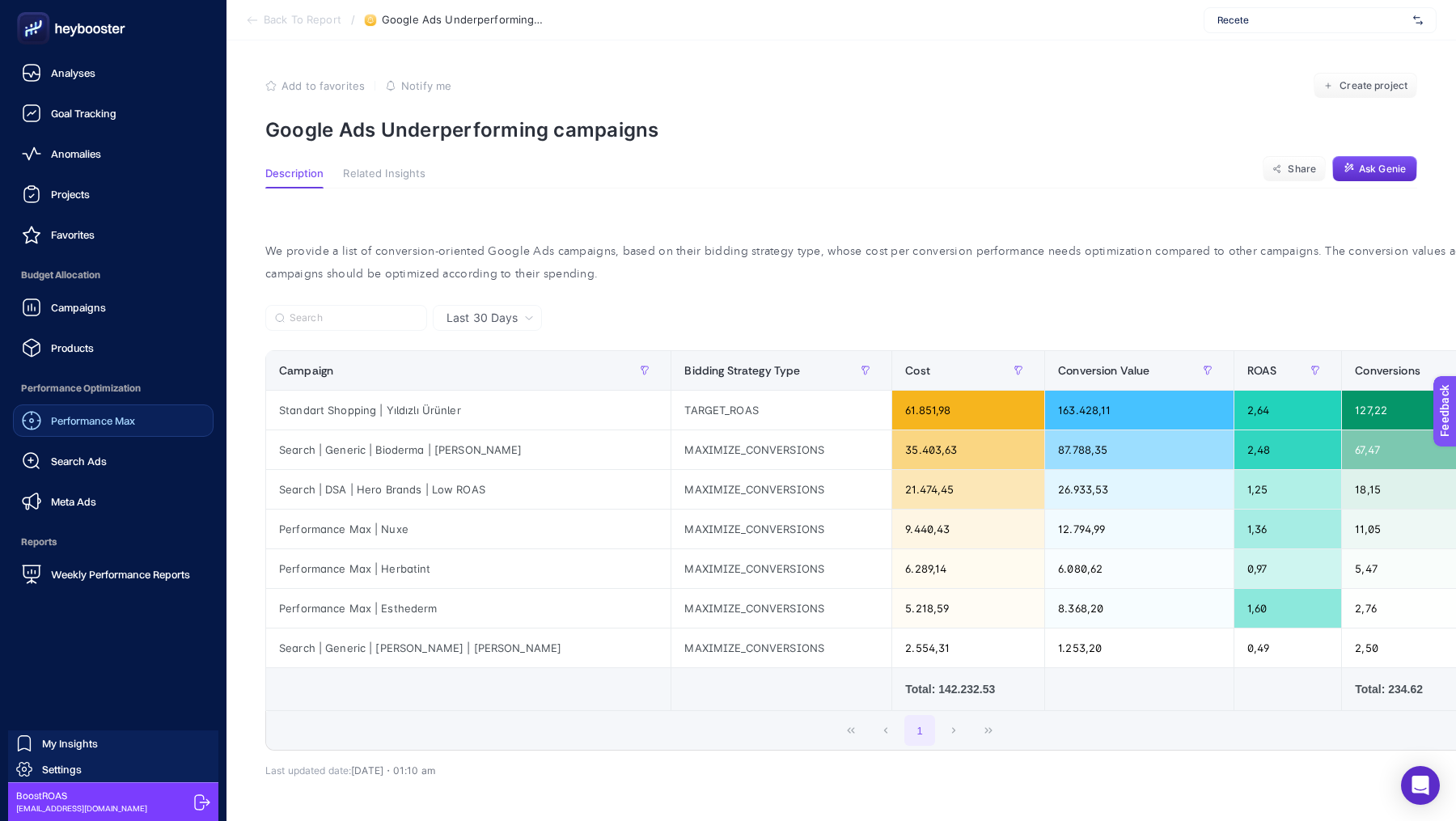
click at [85, 411] on div "Performance Max" at bounding box center [79, 420] width 113 height 19
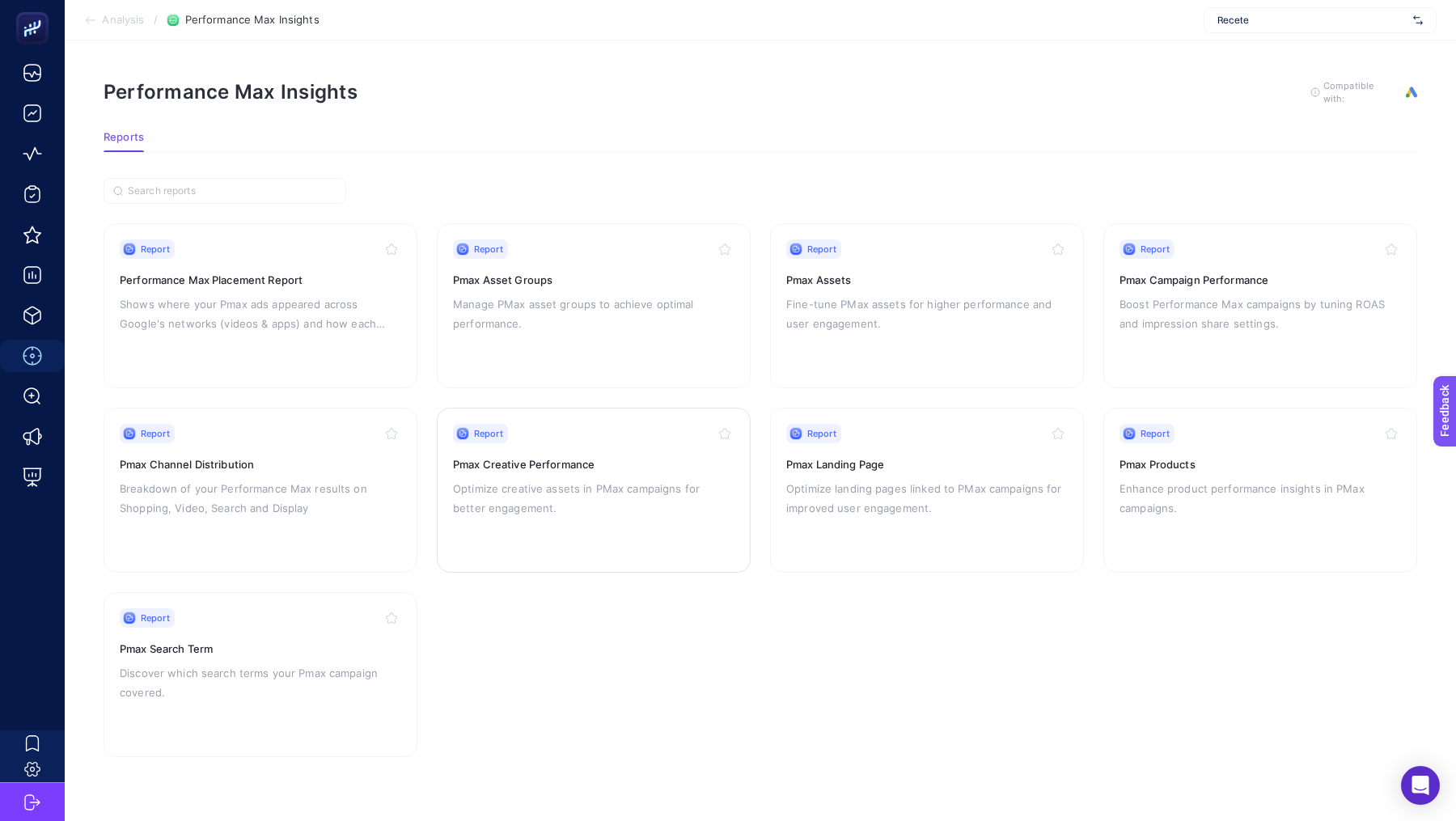
click at [620, 489] on p "Optimize creative assets in PMax campaigns for better engagement." at bounding box center [594, 497] width 282 height 38
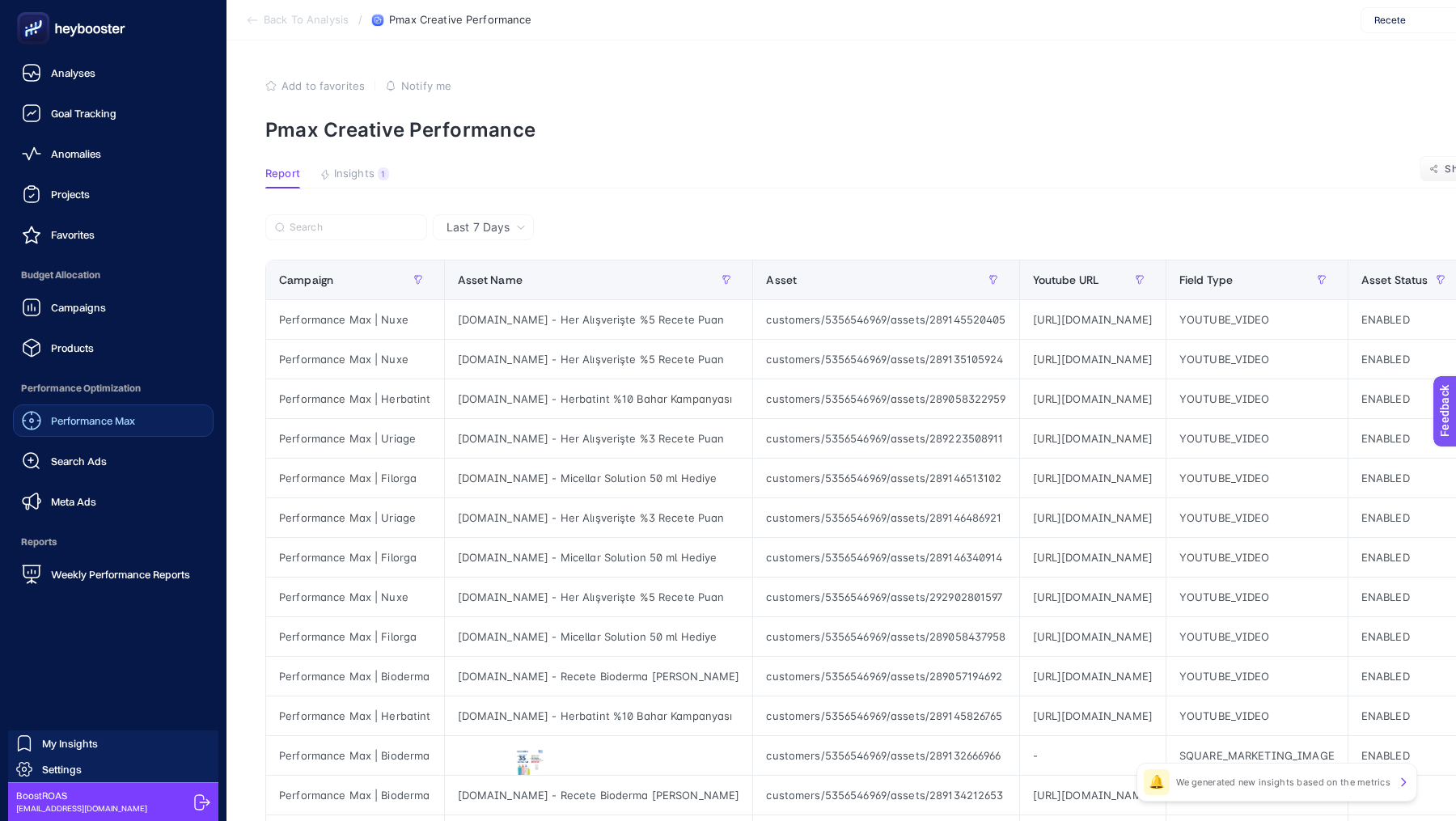
click at [98, 423] on span "Performance Max" at bounding box center [93, 421] width 84 height 13
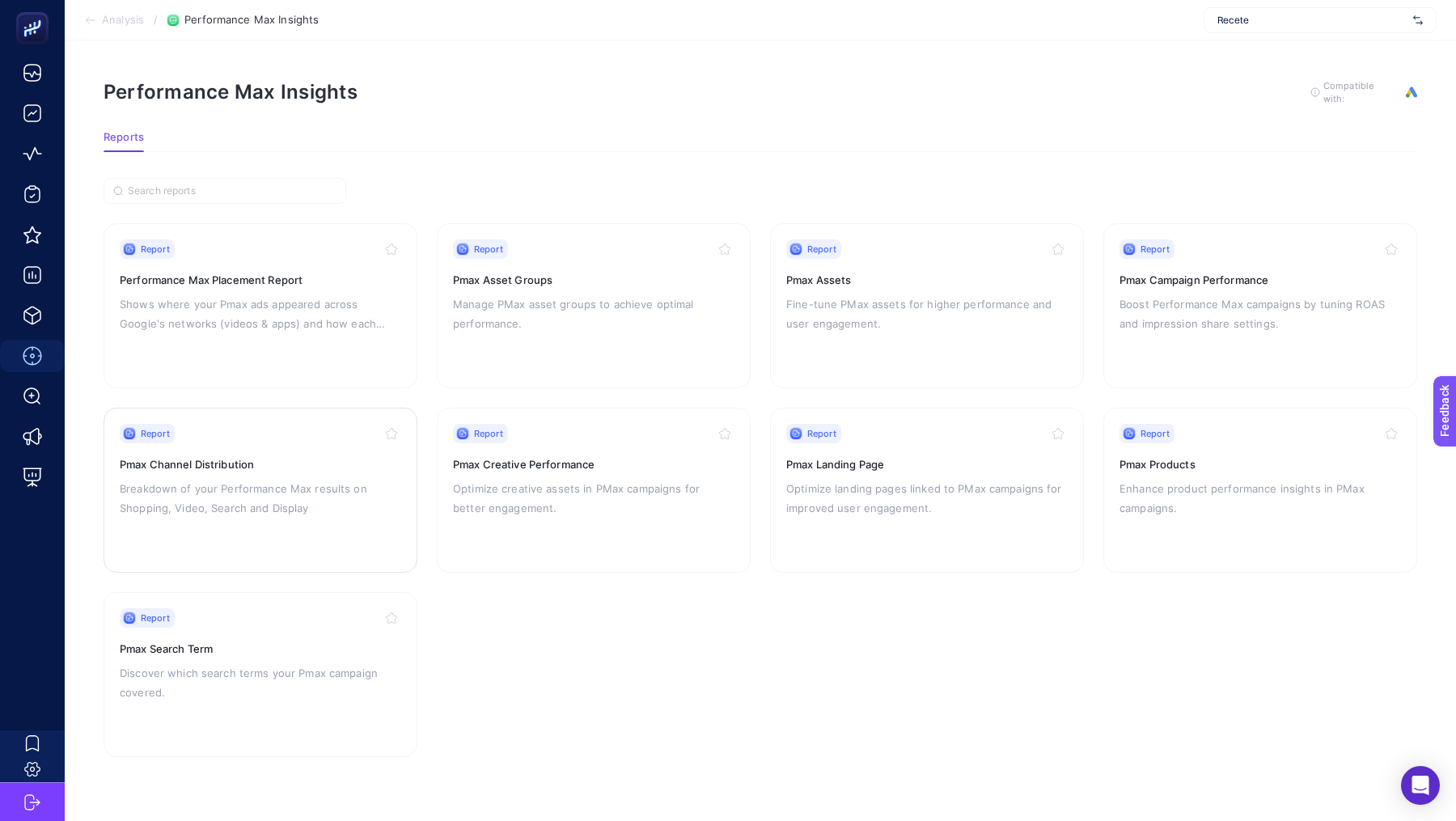
click at [262, 526] on div "Report Pmax Channel Distribution Breakdown of your Performance Max results on S…" at bounding box center [261, 489] width 282 height 133
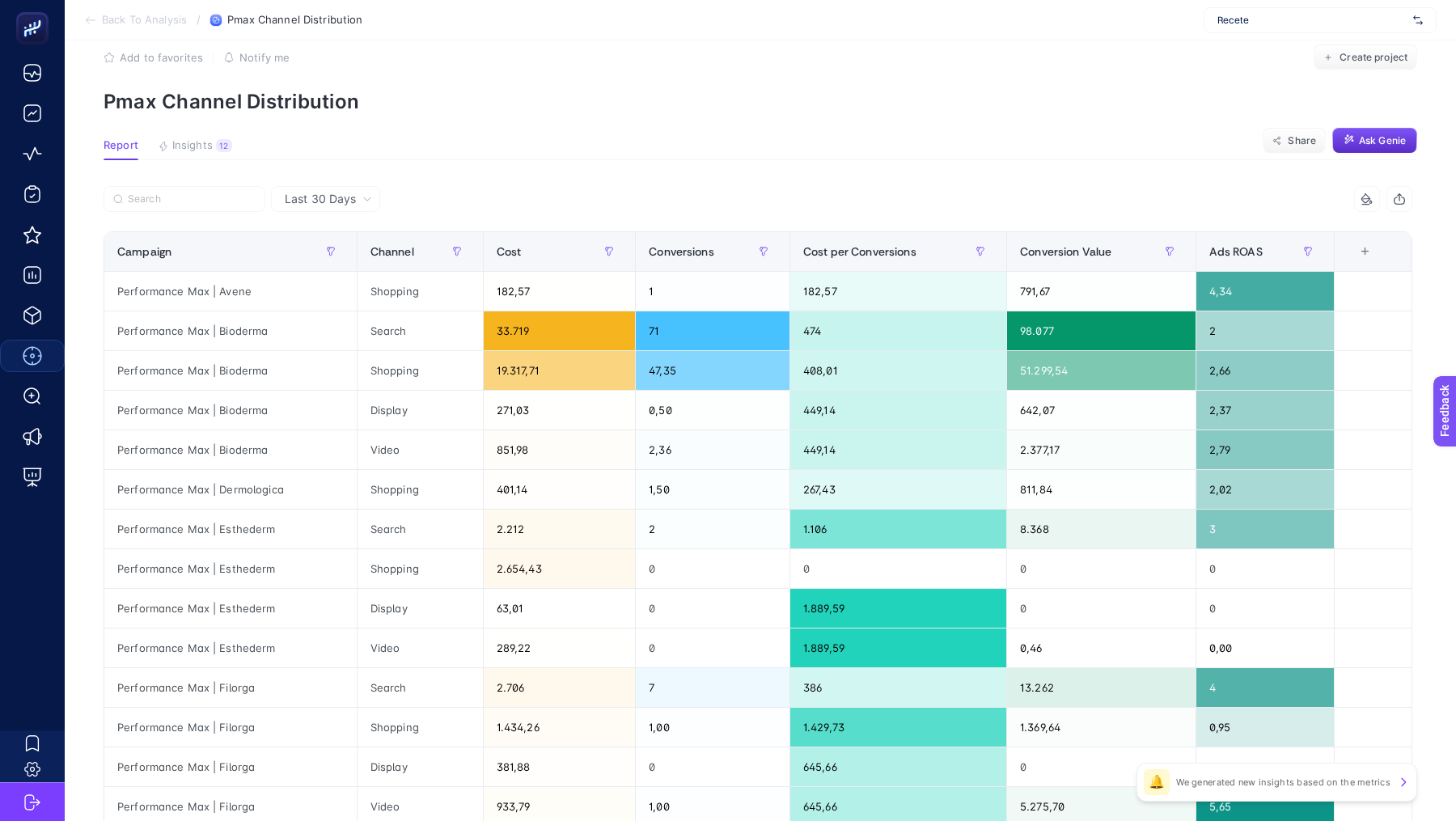
scroll to position [77, 0]
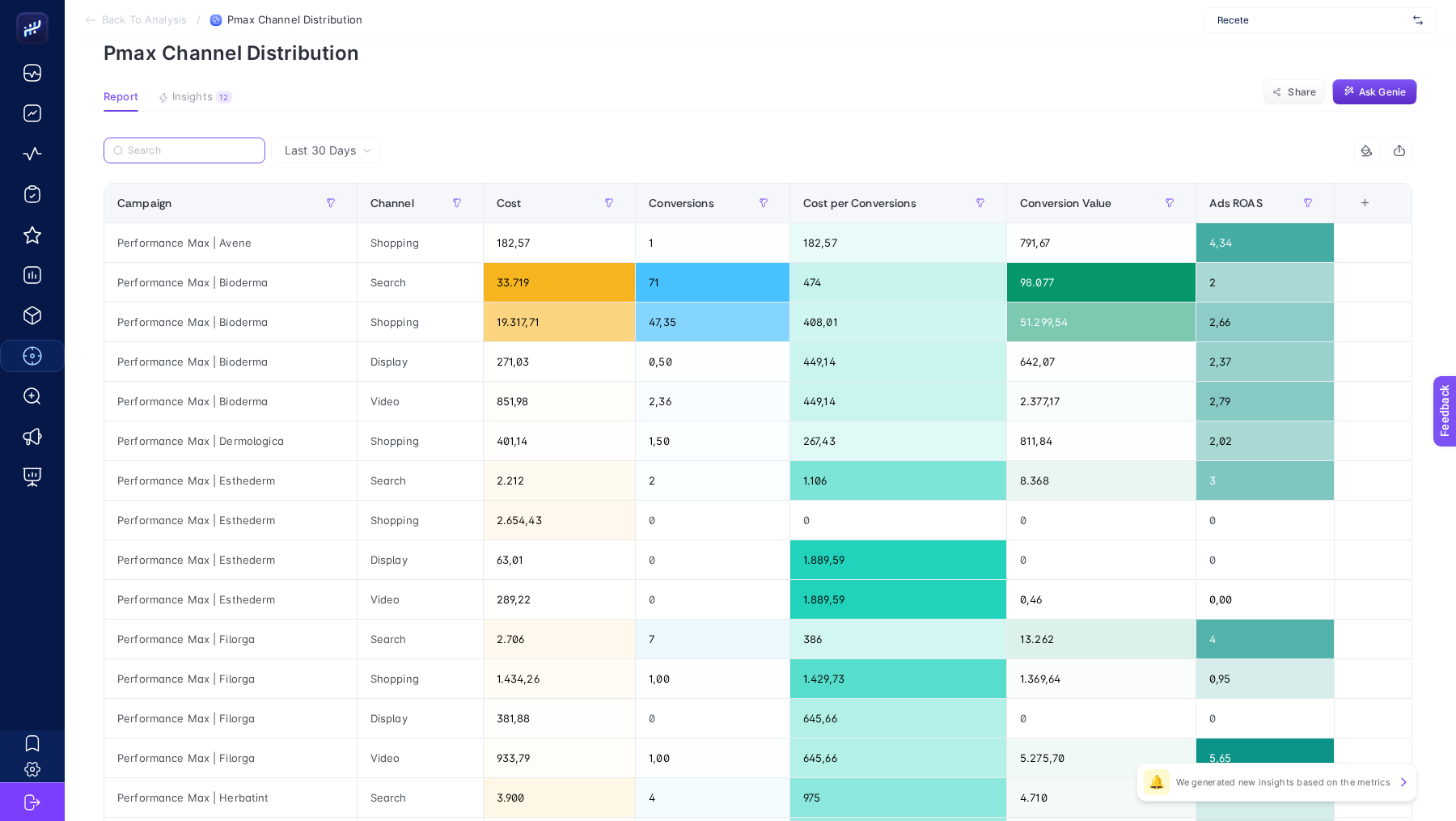
click at [211, 148] on input "Search" at bounding box center [192, 150] width 128 height 12
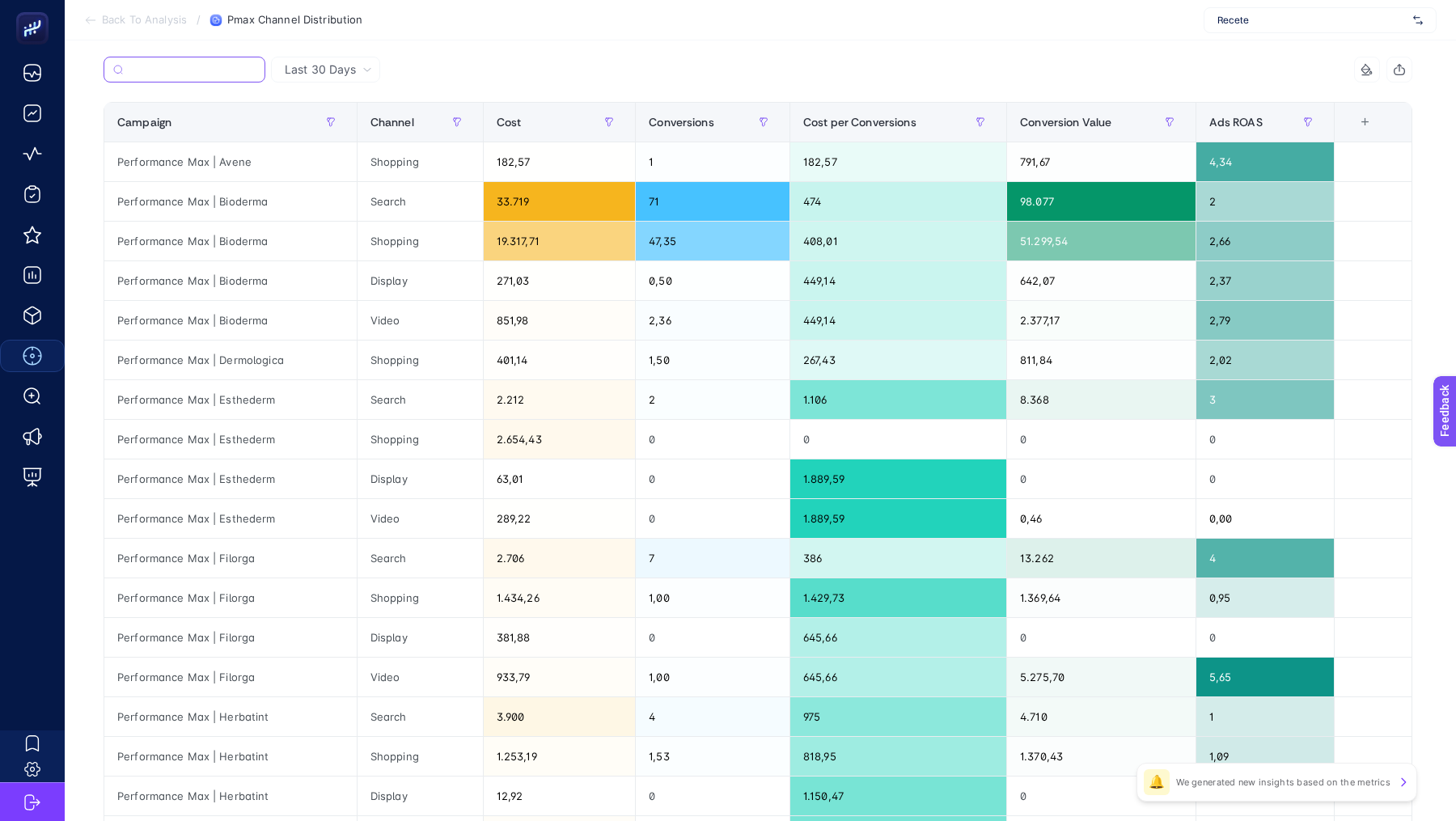
scroll to position [0, 0]
